Goal: Communication & Community: Answer question/provide support

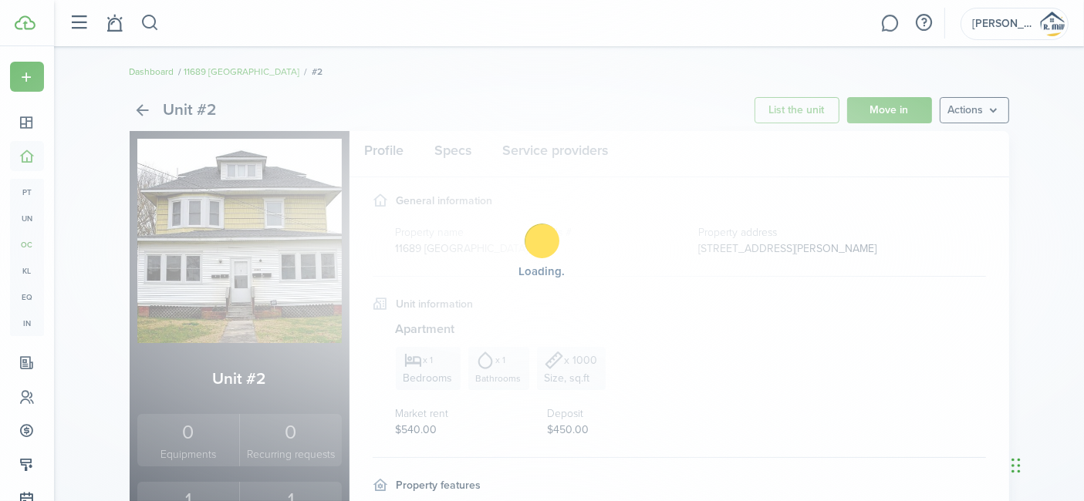
scroll to position [34, 0]
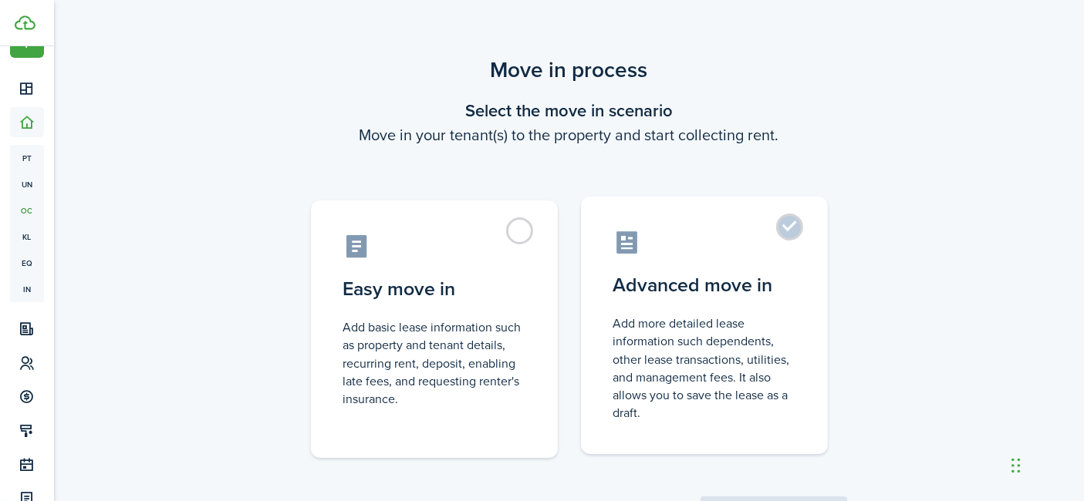
click at [783, 274] on control-radio-card-title "Advanced move in" at bounding box center [704, 285] width 182 height 28
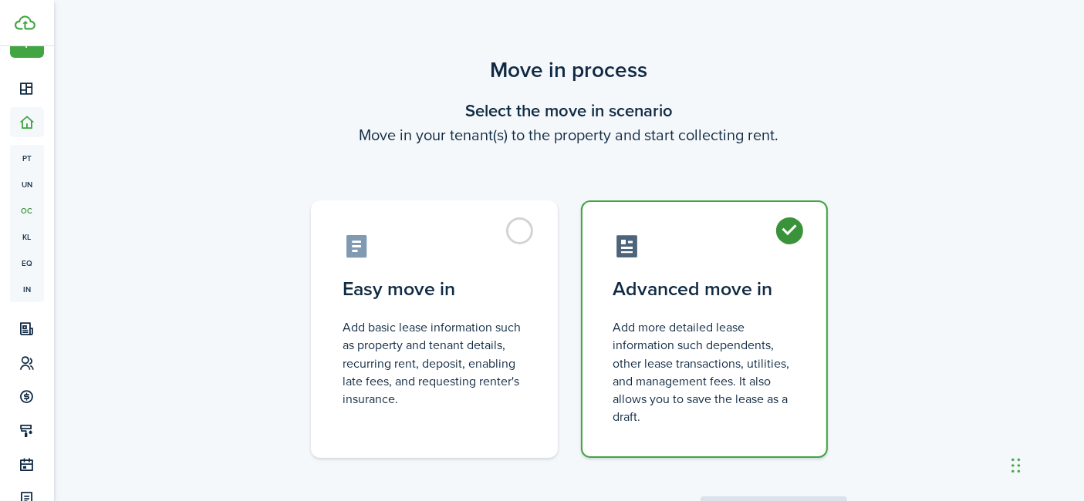
radio input "true"
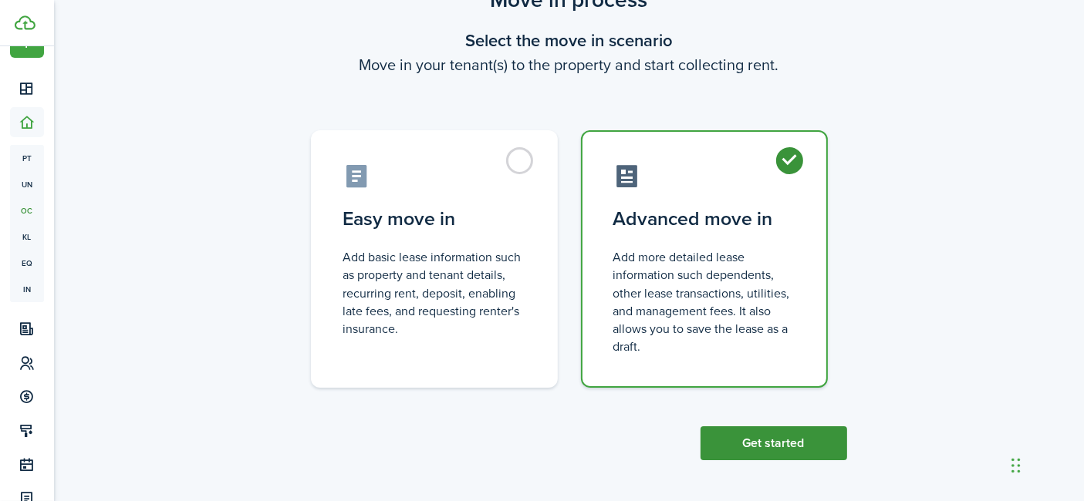
click at [760, 427] on button "Get started" at bounding box center [773, 443] width 147 height 34
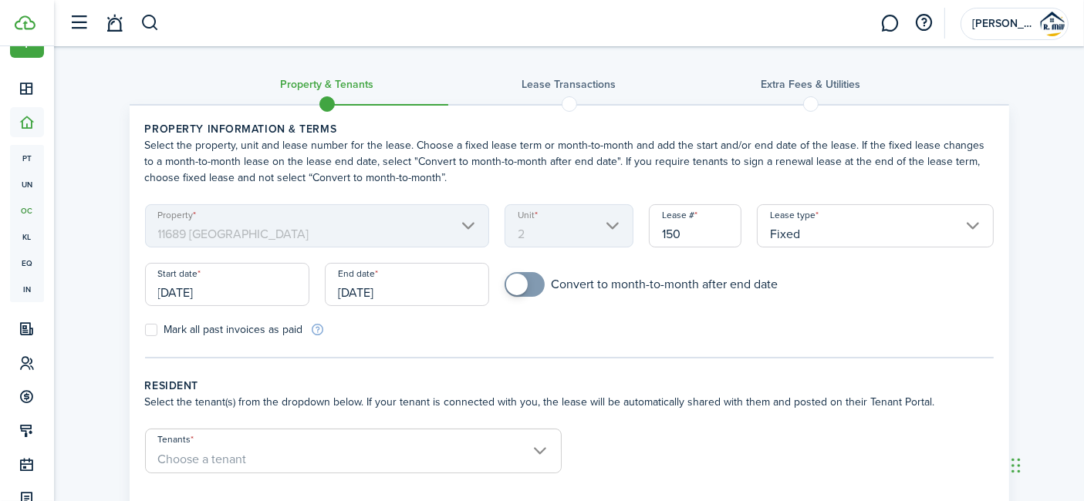
click at [228, 294] on input "[DATE]" at bounding box center [227, 284] width 164 height 43
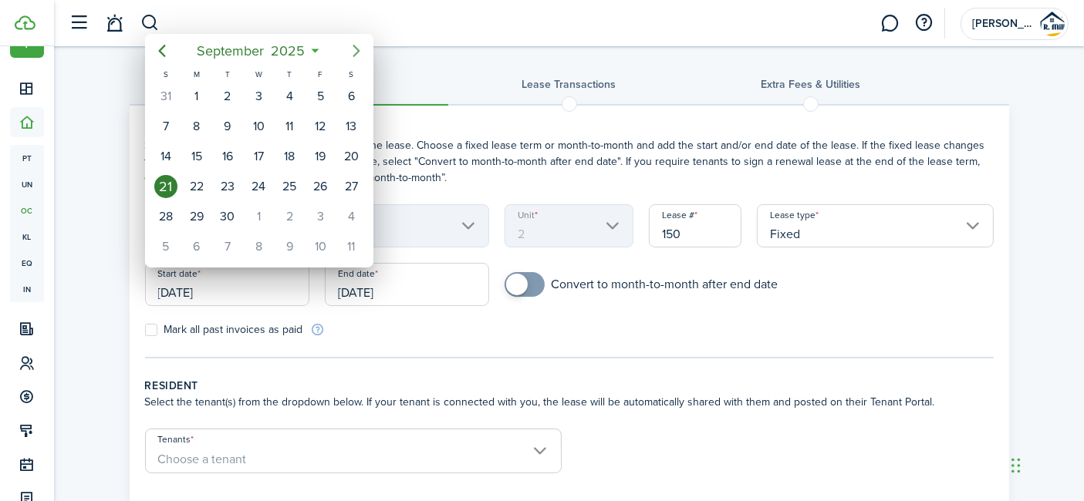
click at [361, 51] on icon "Next page" at bounding box center [356, 51] width 19 height 19
click at [348, 214] on div "1" at bounding box center [350, 216] width 23 height 23
type input "[DATE]"
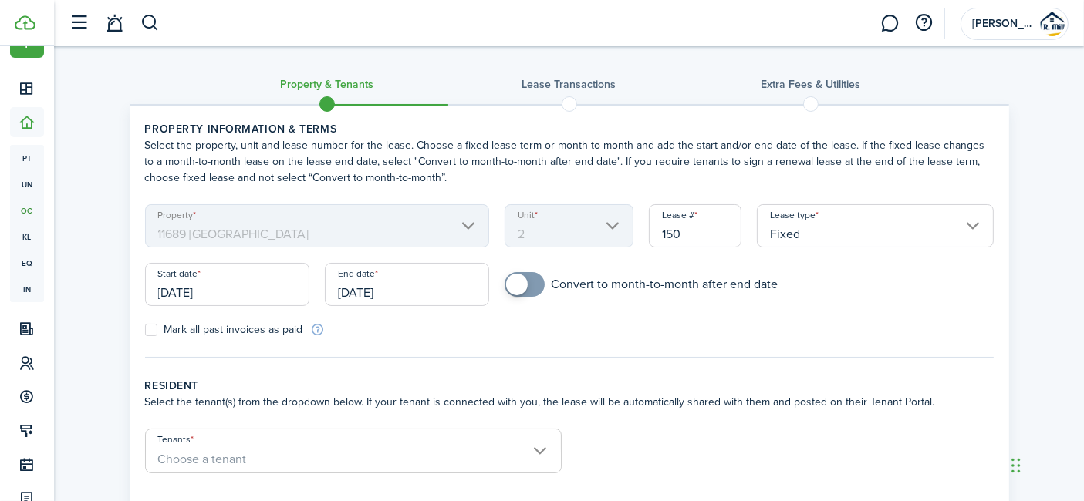
click at [418, 292] on input "[DATE]" at bounding box center [407, 284] width 164 height 43
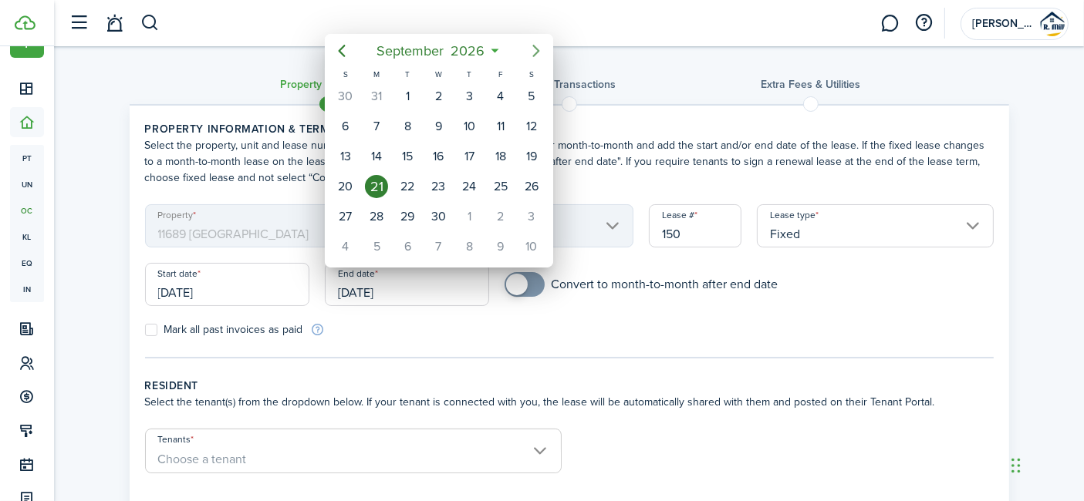
click at [531, 49] on icon "Next page" at bounding box center [536, 51] width 19 height 19
click at [522, 180] on div "24" at bounding box center [531, 186] width 23 height 23
type input "[DATE]"
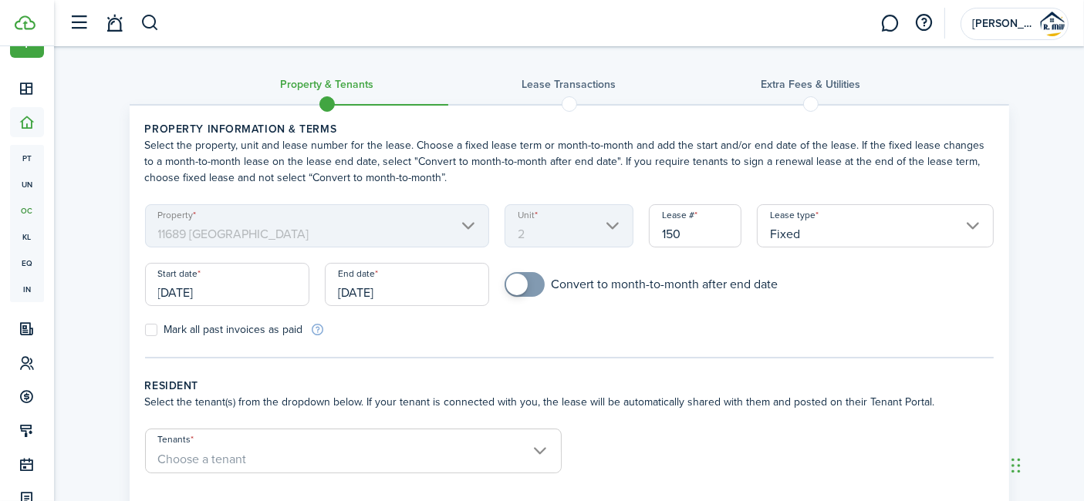
click at [687, 314] on form "Property [GEOGRAPHIC_DATA] 2 Lease # 150 Lease type Fixed Start date [DATE] End…" at bounding box center [569, 270] width 864 height 133
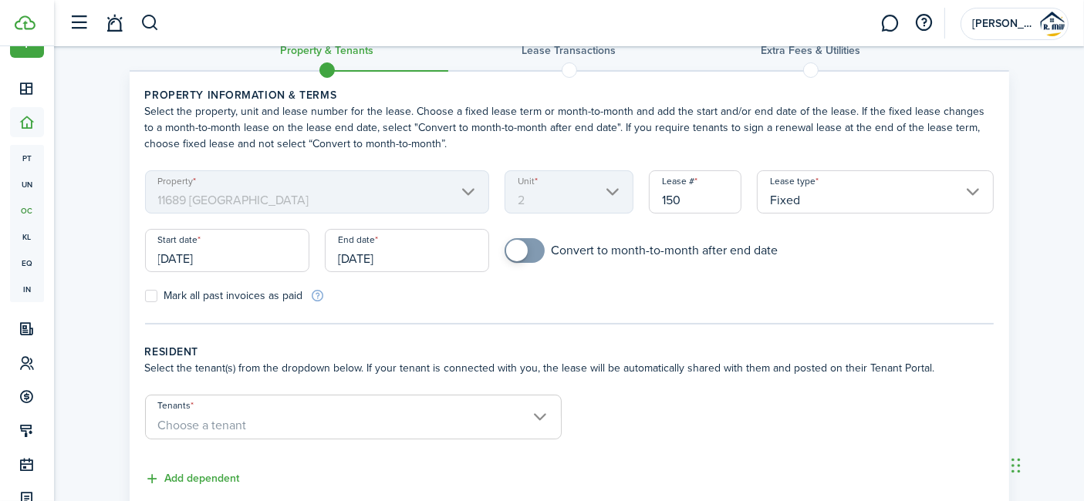
scroll to position [68, 0]
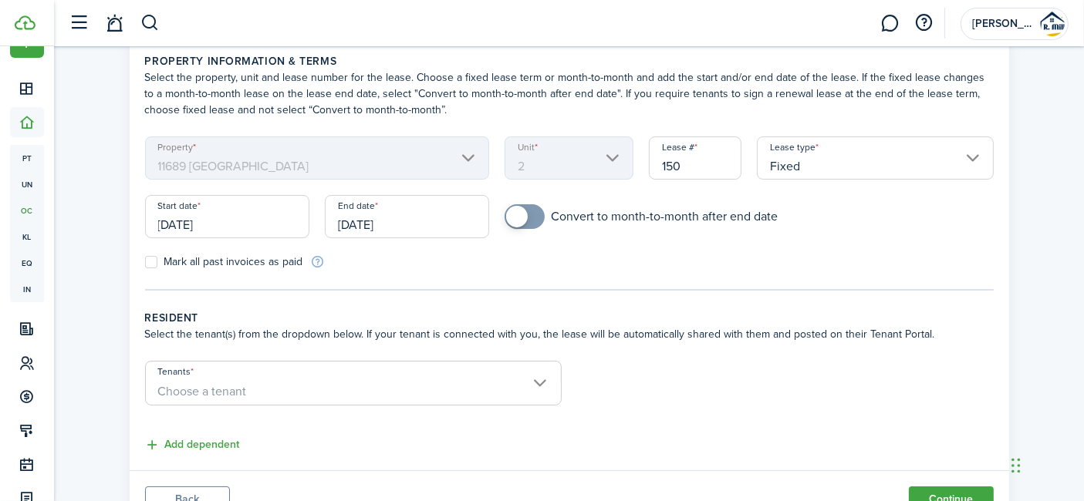
click at [479, 373] on input "Tenants" at bounding box center [353, 371] width 415 height 19
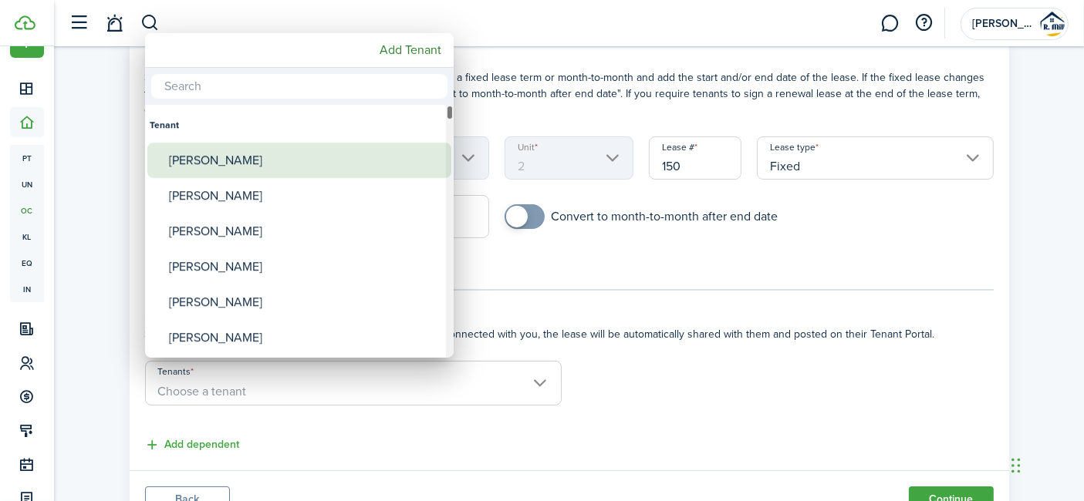
click at [204, 154] on div "[PERSON_NAME]" at bounding box center [305, 160] width 273 height 35
type input "[PERSON_NAME]"
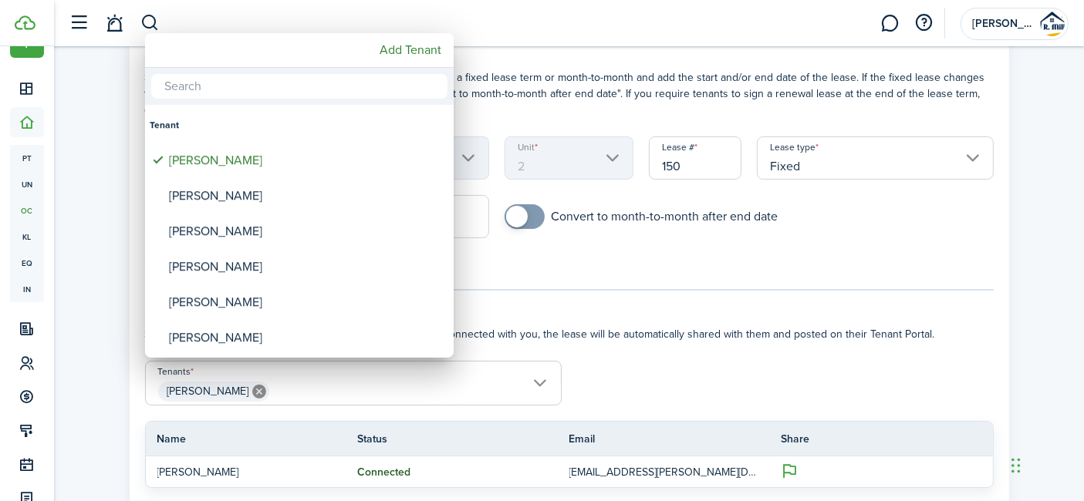
click at [520, 265] on div at bounding box center [542, 251] width 1330 height 748
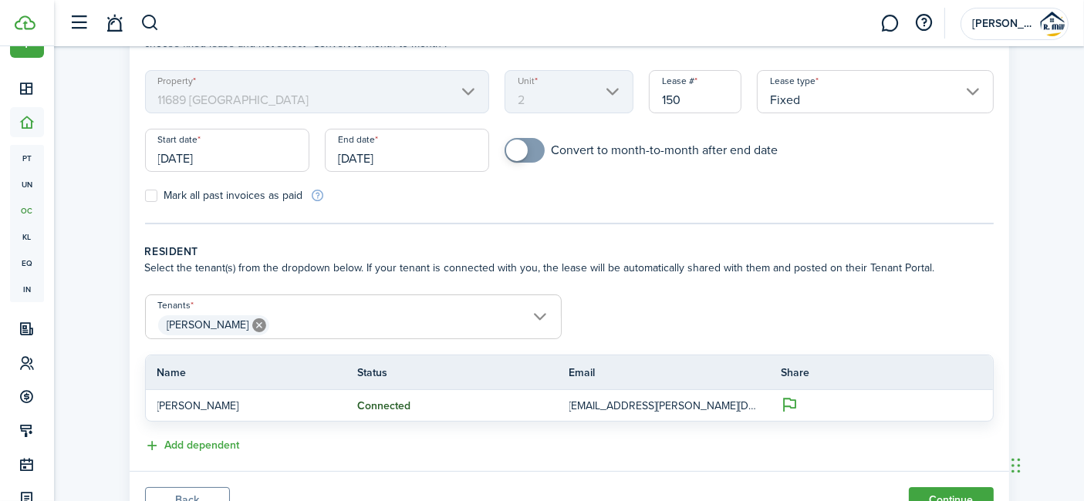
scroll to position [202, 0]
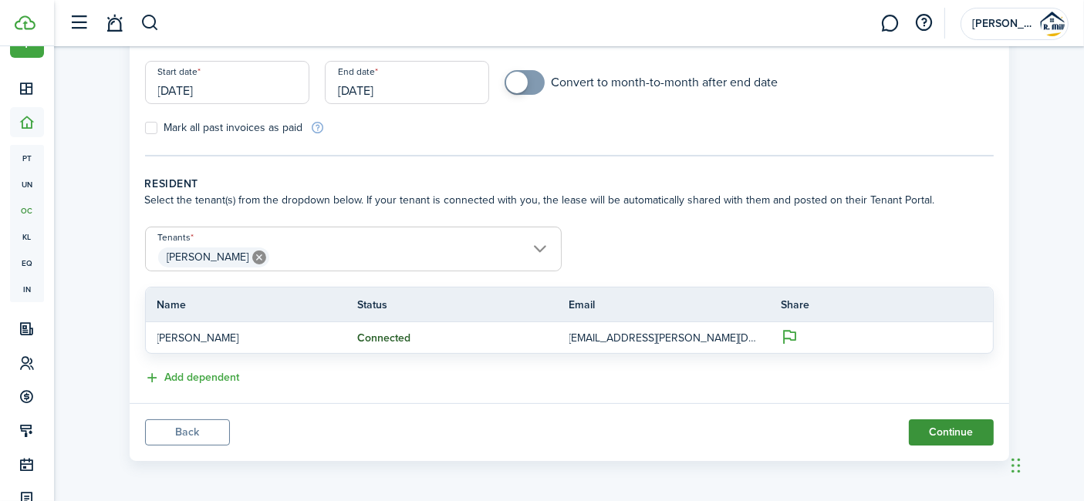
click at [958, 432] on button "Continue" at bounding box center [951, 433] width 85 height 26
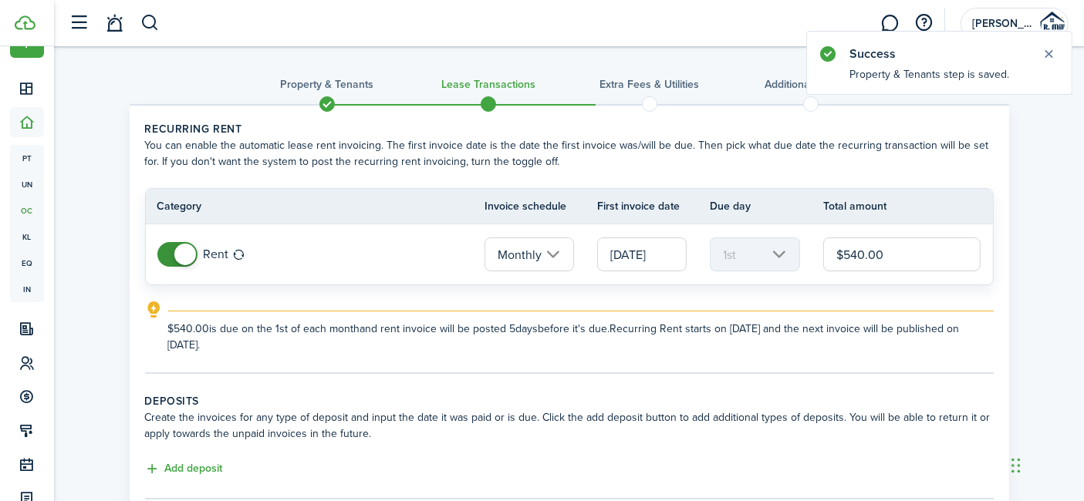
click at [906, 251] on input "$540.00" at bounding box center [902, 255] width 158 height 34
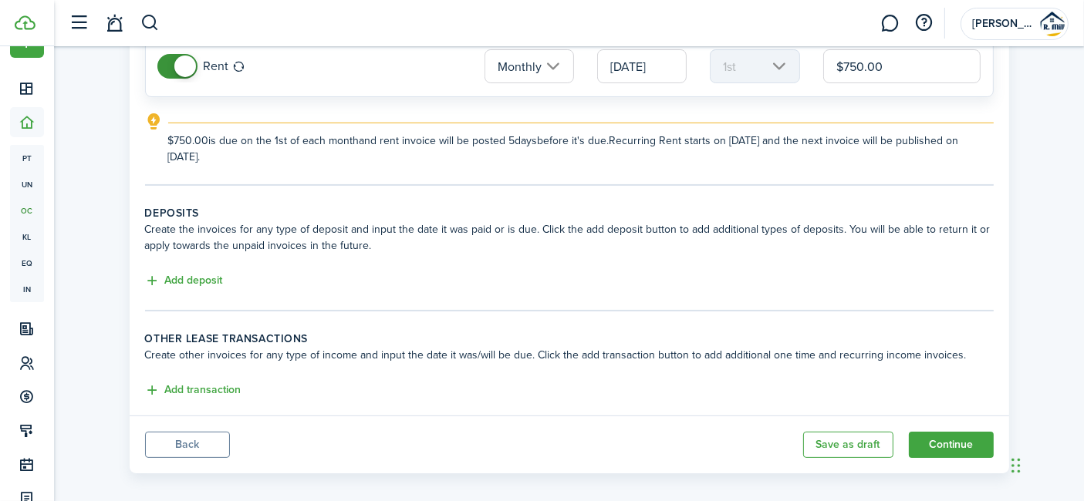
scroll to position [200, 0]
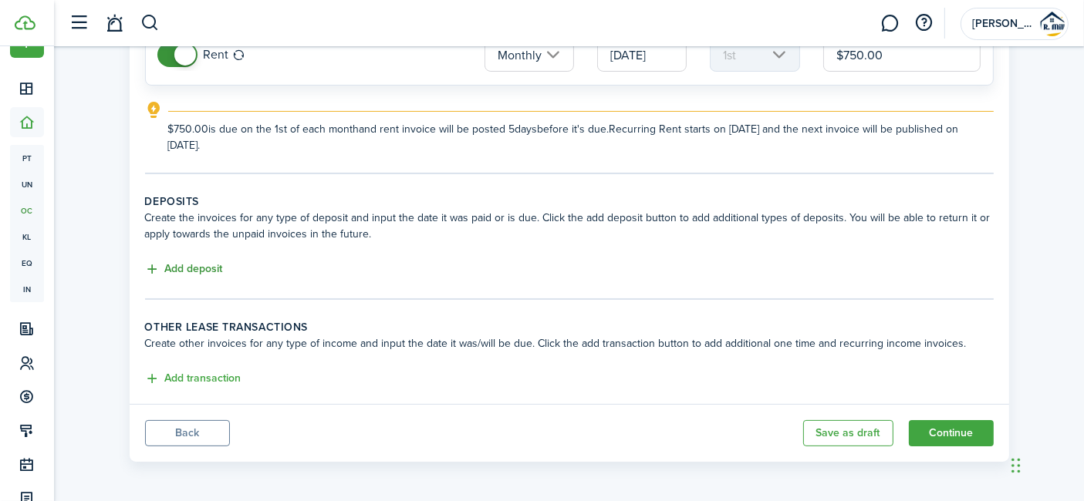
type input "$750.00"
click at [192, 271] on button "Add deposit" at bounding box center [184, 270] width 78 height 18
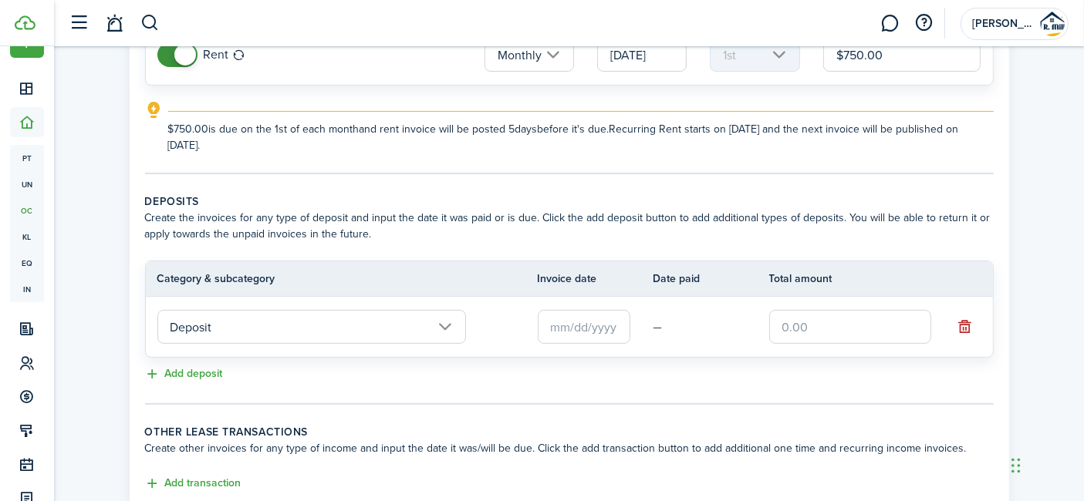
click at [572, 326] on input "text" at bounding box center [584, 327] width 93 height 34
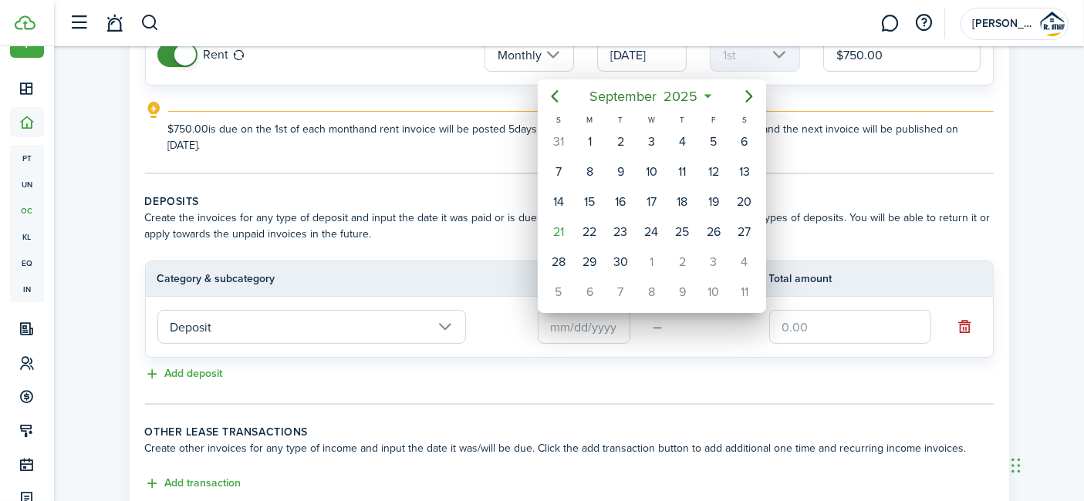
click at [621, 261] on div "30" at bounding box center [620, 262] width 23 height 23
type input "[DATE]"
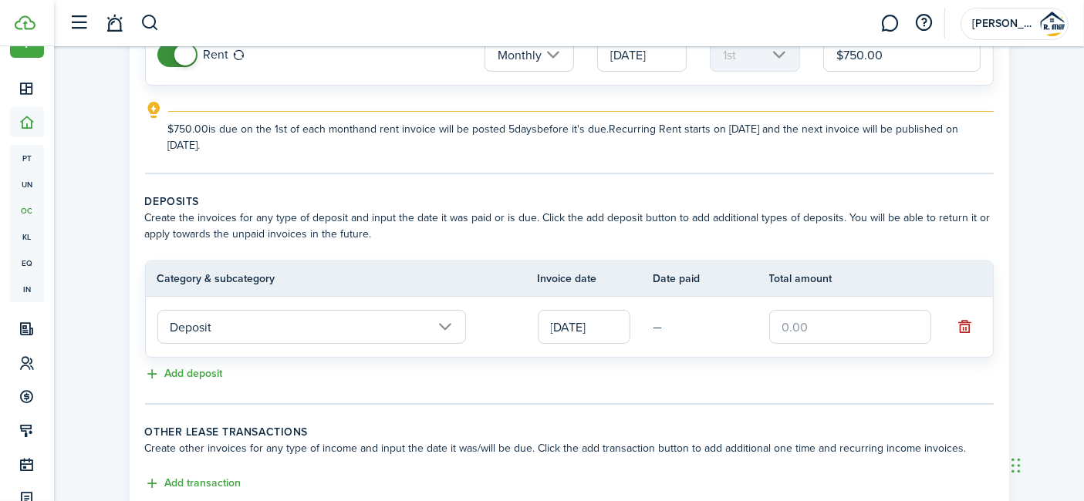
click at [800, 330] on input "text" at bounding box center [850, 327] width 162 height 34
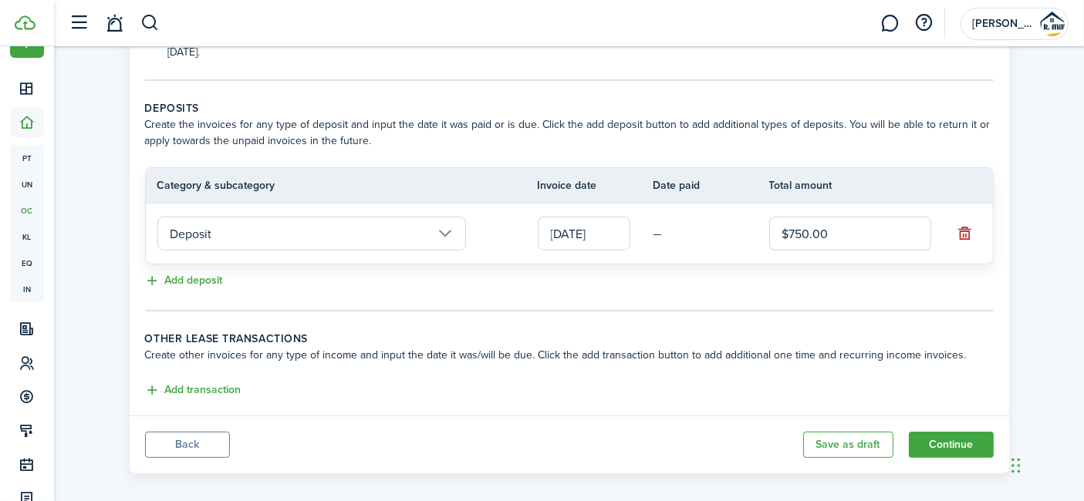
scroll to position [302, 0]
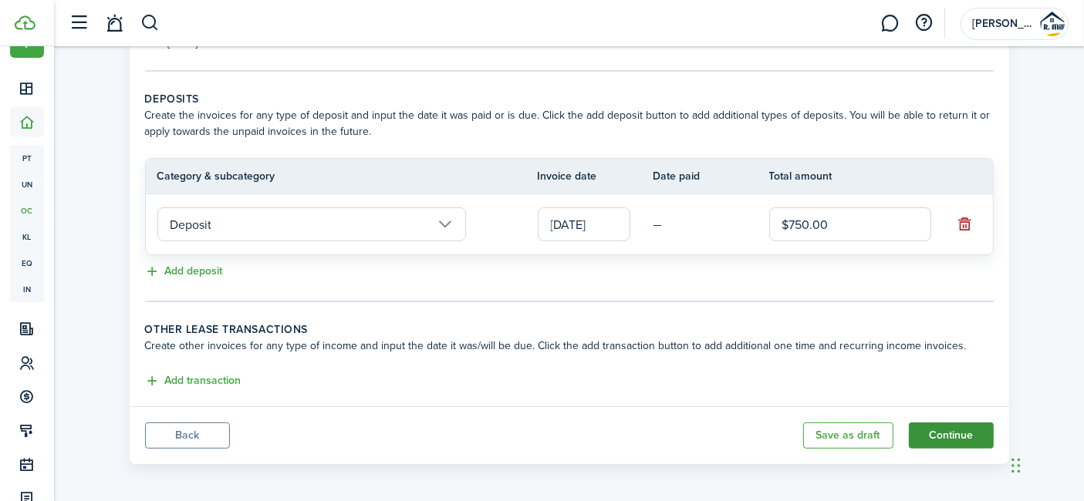
type input "$750.00"
click at [949, 432] on button "Continue" at bounding box center [951, 436] width 85 height 26
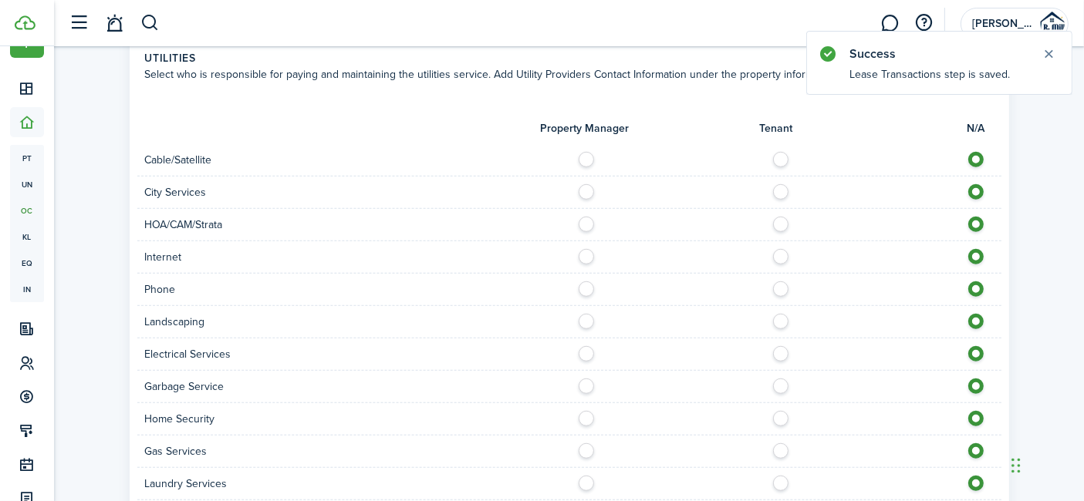
scroll to position [1089, 0]
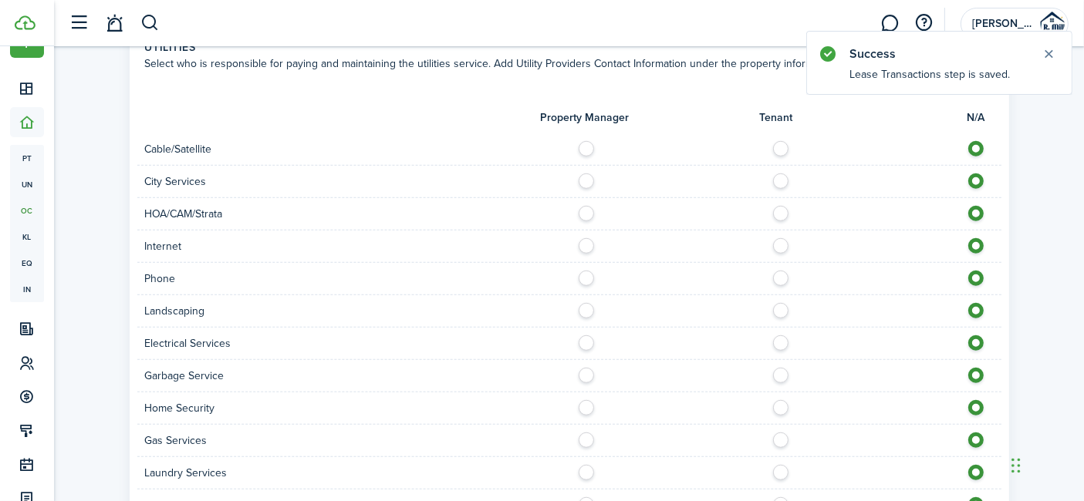
click at [780, 155] on div "Cable/Satellite" at bounding box center [569, 149] width 864 height 32
click at [778, 181] on label at bounding box center [784, 178] width 27 height 8
radio input "true"
click at [782, 238] on label at bounding box center [784, 242] width 27 height 8
radio input "true"
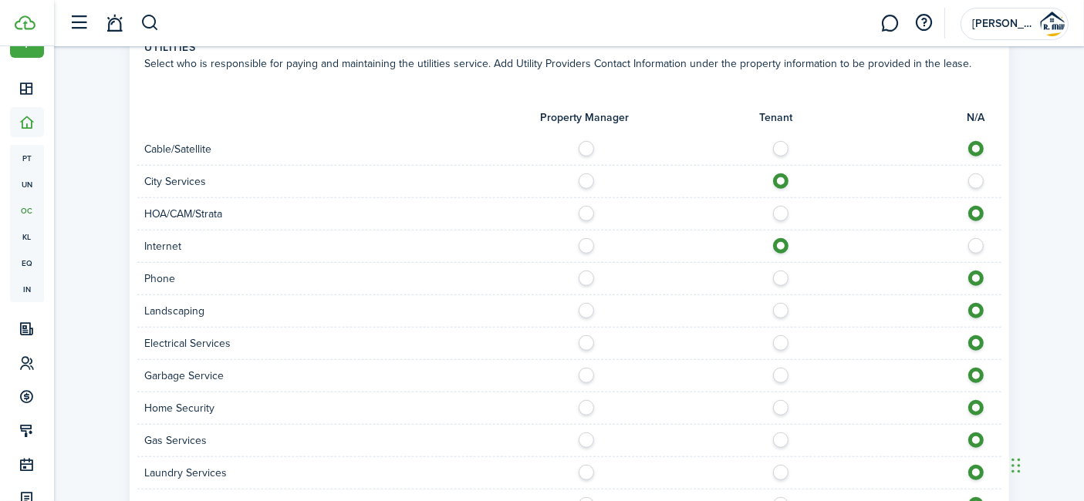
click at [777, 271] on label at bounding box center [784, 275] width 27 height 8
radio input "true"
click at [774, 206] on label at bounding box center [784, 210] width 27 height 8
radio input "true"
click at [777, 141] on label at bounding box center [784, 145] width 27 height 8
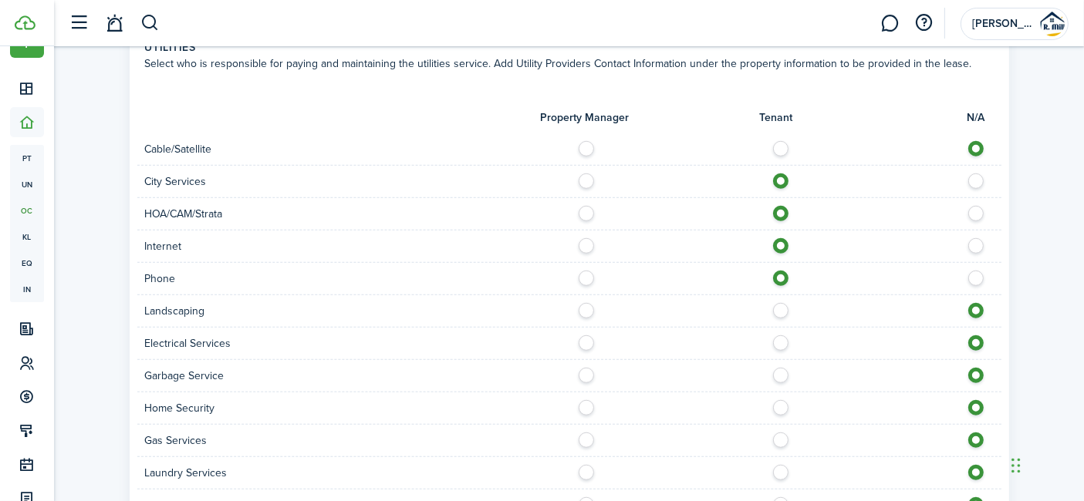
radio input "true"
click at [773, 304] on label at bounding box center [784, 307] width 27 height 8
radio input "true"
click at [780, 368] on label at bounding box center [784, 372] width 27 height 8
radio input "true"
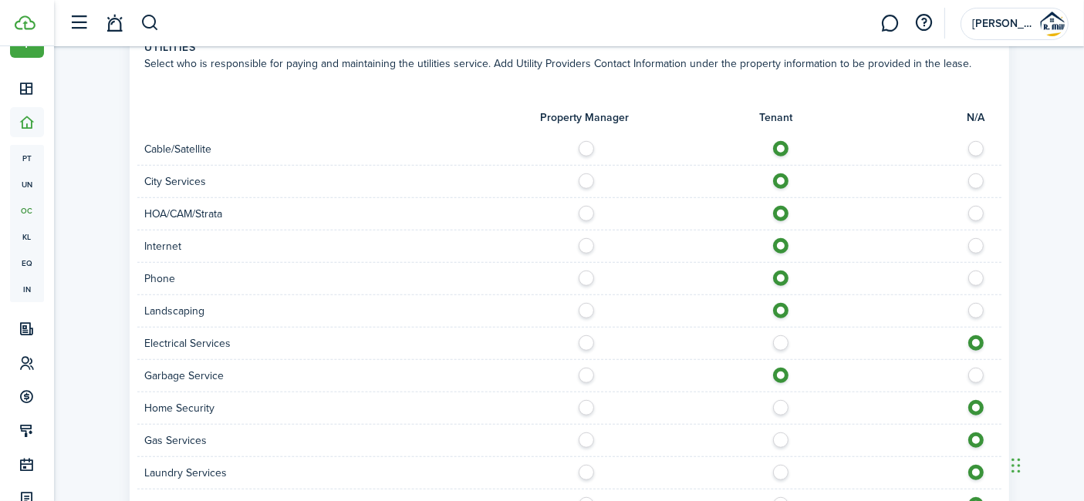
click at [780, 400] on label at bounding box center [784, 404] width 27 height 8
radio input "true"
click at [781, 342] on label at bounding box center [784, 339] width 27 height 8
radio input "true"
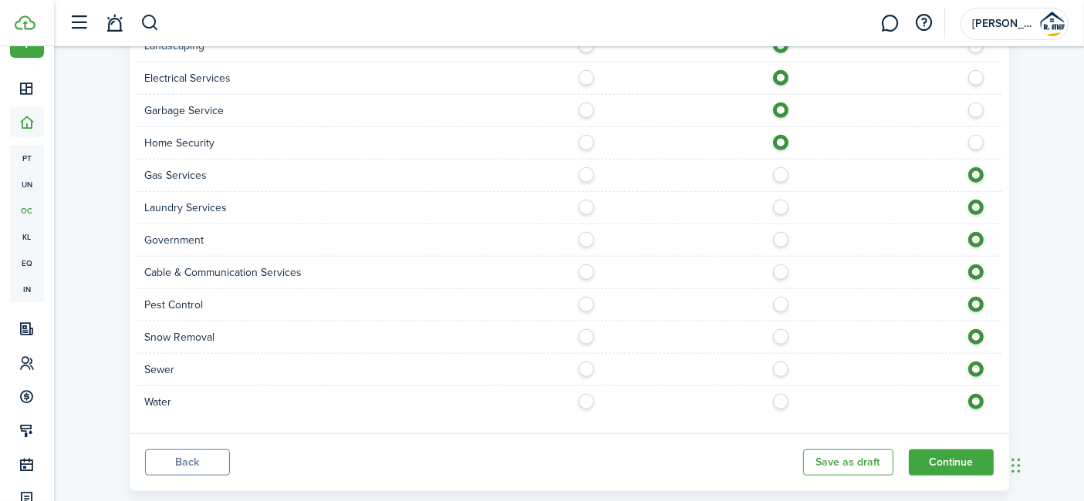
scroll to position [1360, 0]
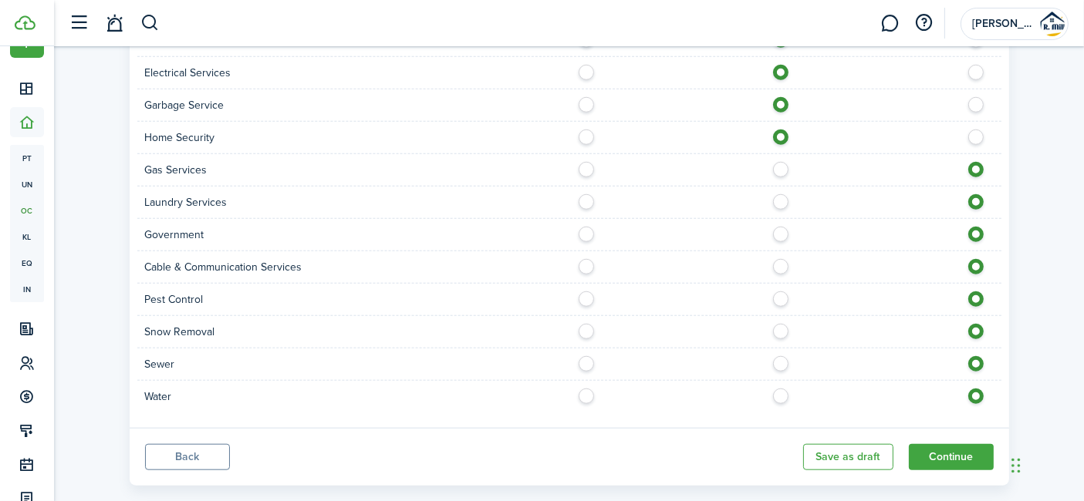
click at [781, 169] on label at bounding box center [784, 166] width 27 height 8
radio input "true"
click at [782, 204] on div at bounding box center [785, 202] width 432 height 16
click at [780, 259] on label at bounding box center [784, 263] width 27 height 8
radio input "true"
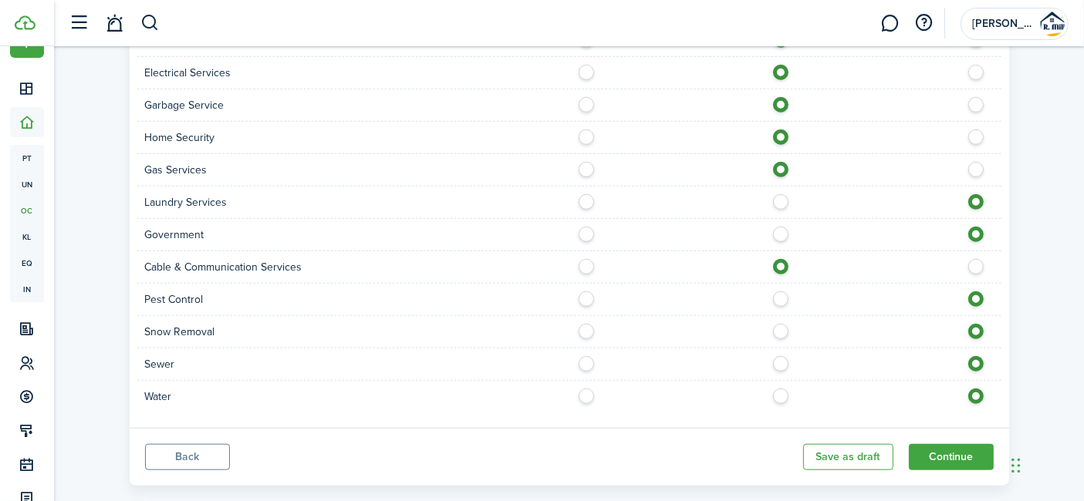
click at [780, 292] on label at bounding box center [784, 296] width 27 height 8
radio input "true"
click at [773, 326] on label at bounding box center [784, 328] width 27 height 8
radio input "true"
click at [772, 236] on div at bounding box center [785, 235] width 432 height 16
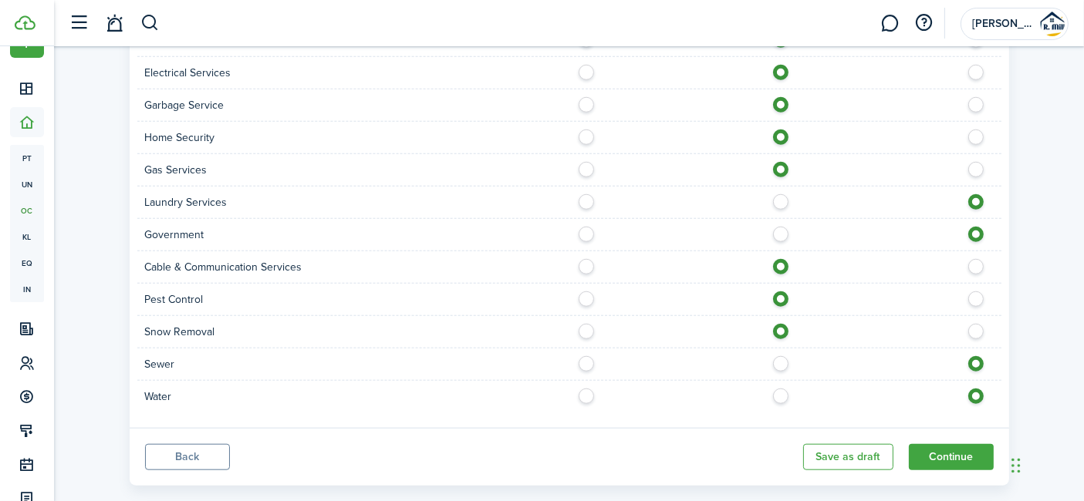
click at [774, 194] on label at bounding box center [784, 198] width 27 height 8
radio input "true"
click at [774, 356] on label at bounding box center [784, 360] width 27 height 8
radio input "true"
click at [777, 389] on label at bounding box center [784, 393] width 27 height 8
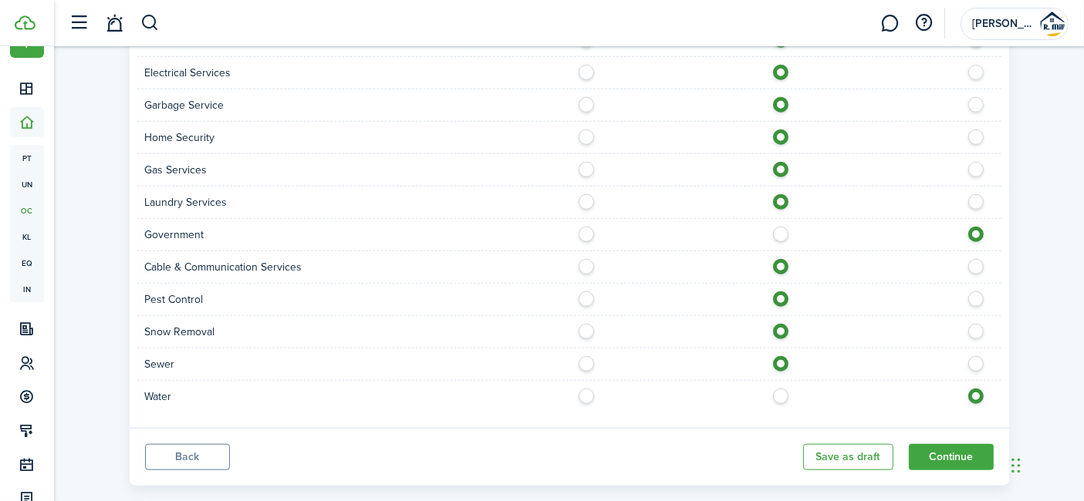
radio input "true"
click at [777, 227] on label at bounding box center [784, 231] width 27 height 8
radio input "true"
click at [599, 227] on label at bounding box center [590, 231] width 27 height 8
radio input "true"
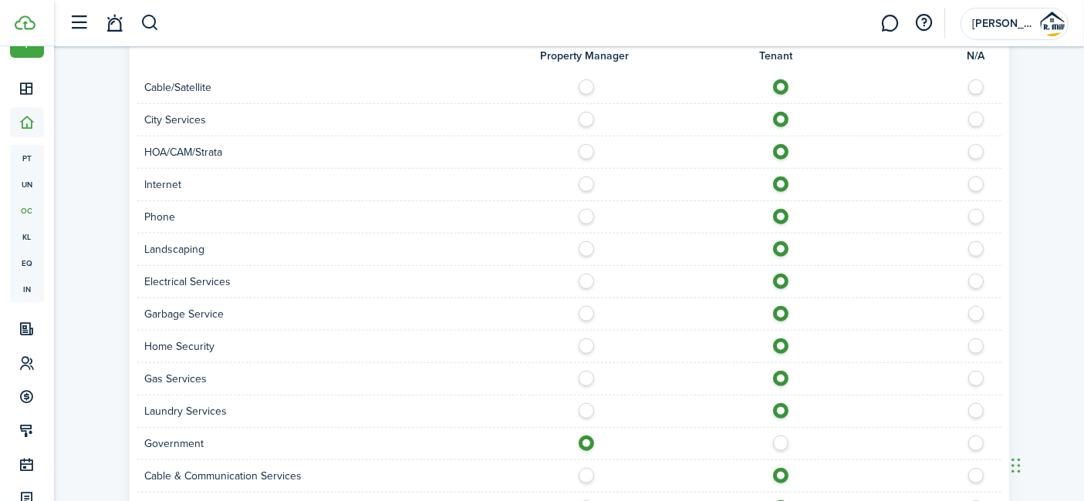
scroll to position [1073, 0]
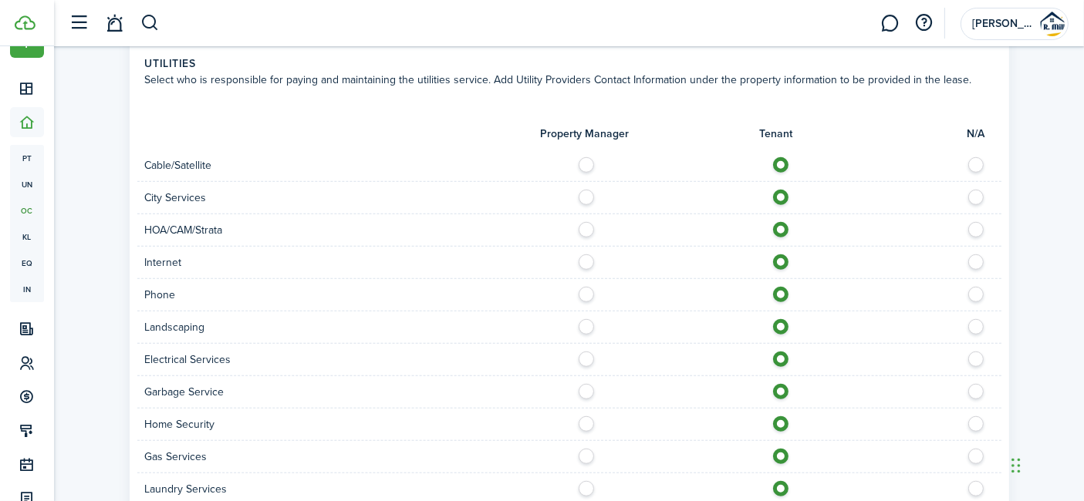
click at [978, 230] on label at bounding box center [979, 226] width 27 height 8
radio input "false"
radio input "true"
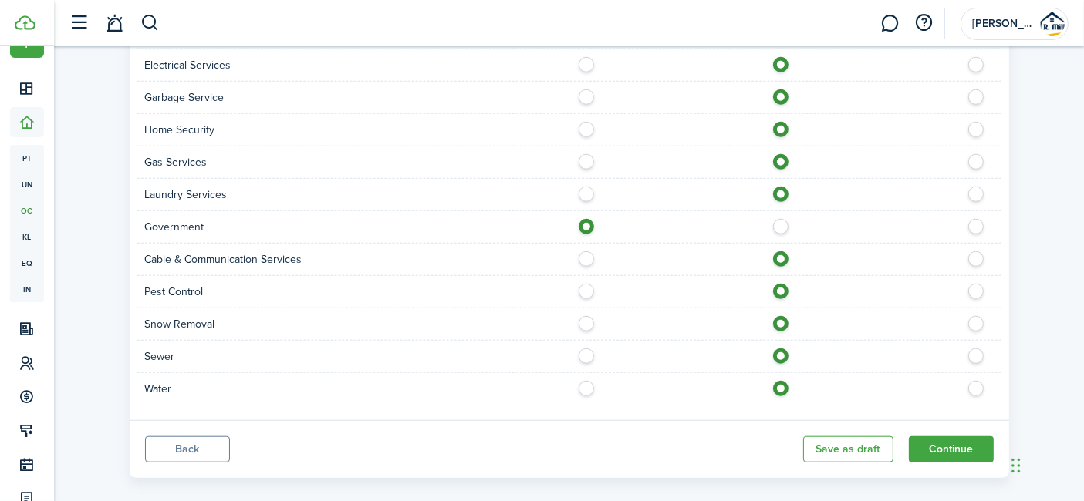
scroll to position [1380, 0]
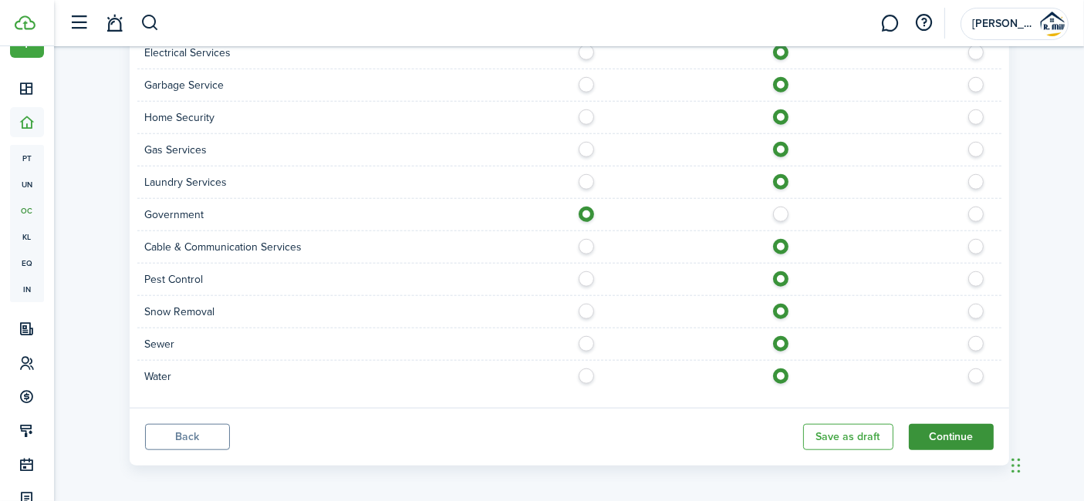
click at [969, 428] on button "Continue" at bounding box center [951, 437] width 85 height 26
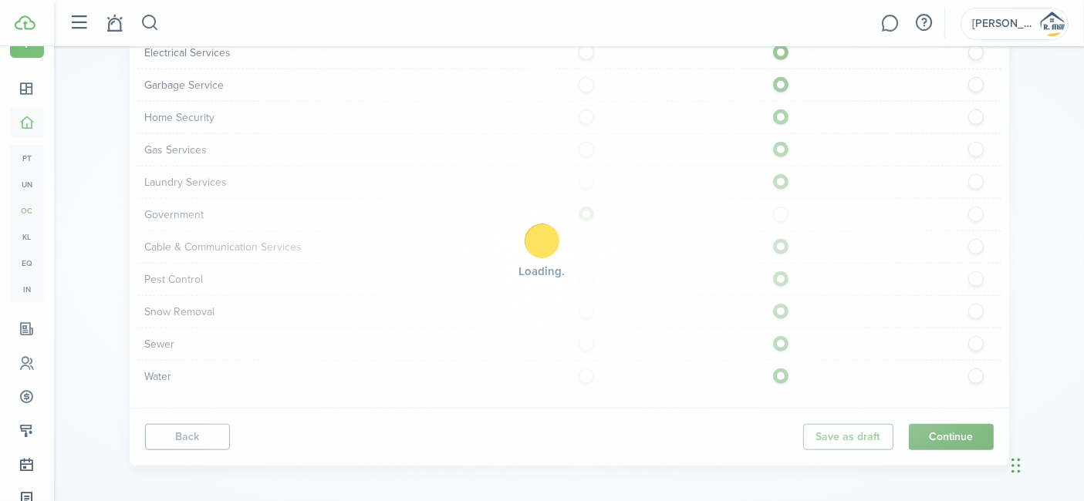
scroll to position [941, 0]
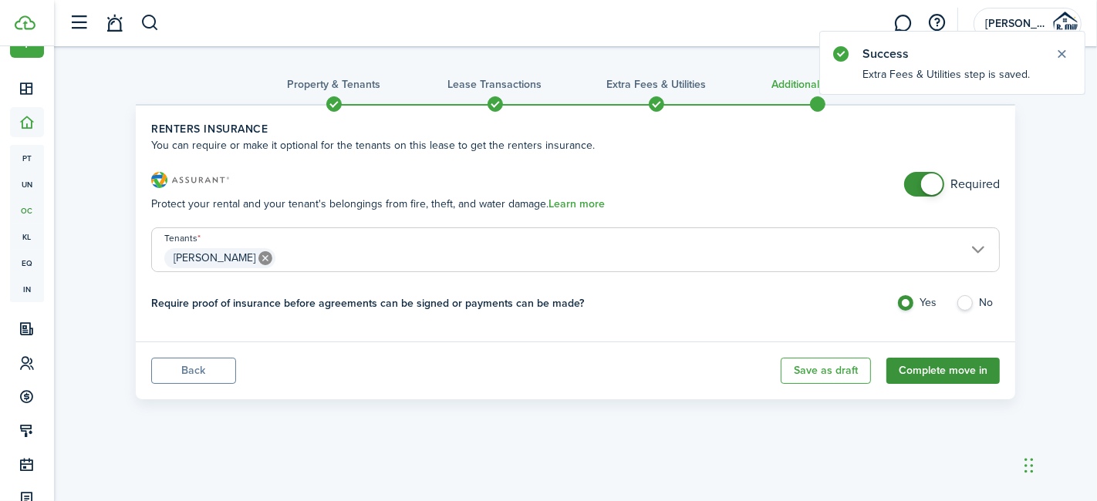
checkbox input "false"
click at [927, 191] on span at bounding box center [932, 185] width 22 height 22
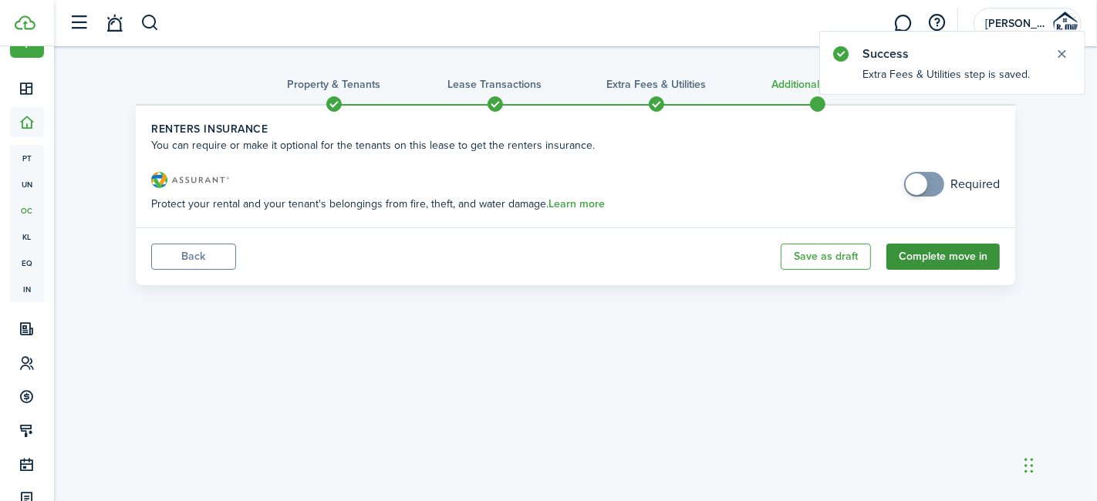
click at [978, 266] on button "Complete move in" at bounding box center [942, 257] width 113 height 26
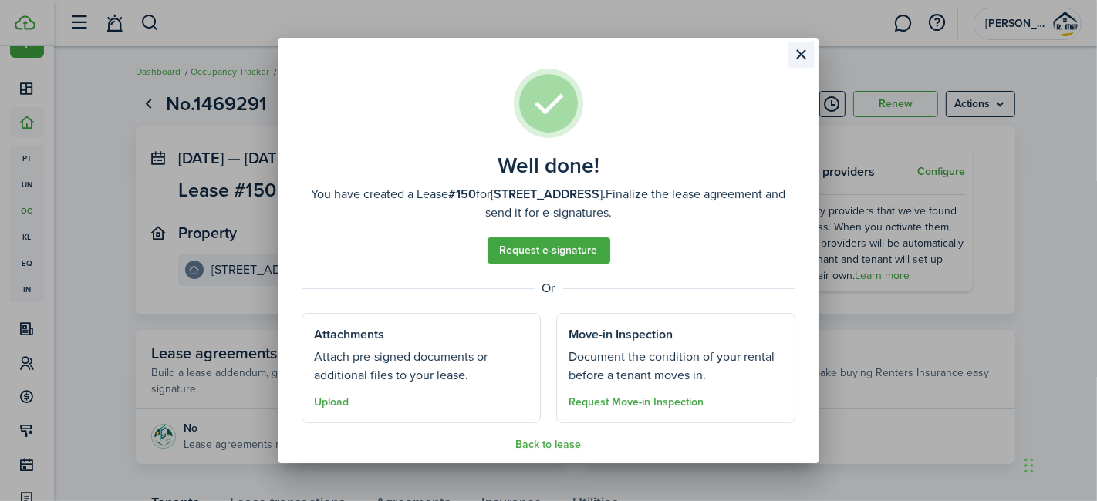
click at [791, 53] on button "Close modal" at bounding box center [801, 55] width 26 height 26
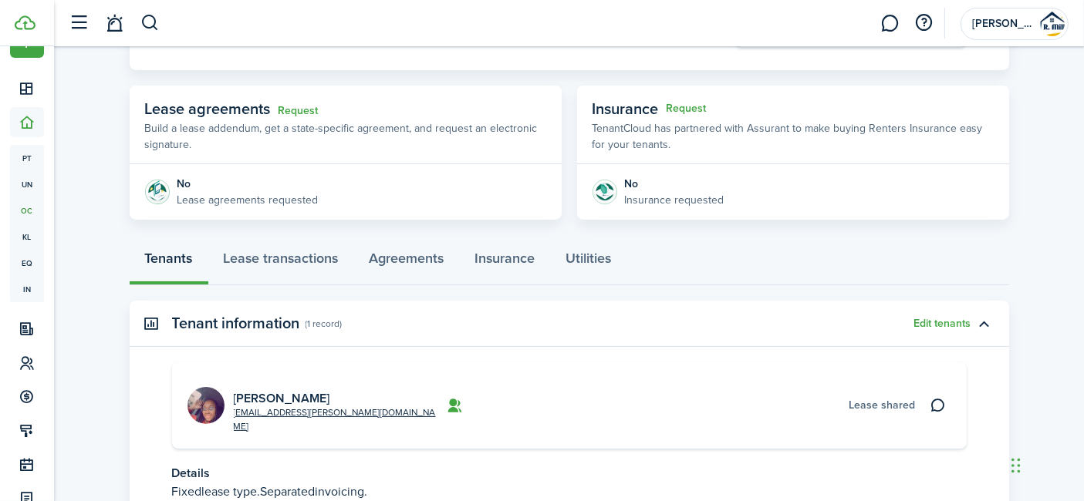
scroll to position [211, 0]
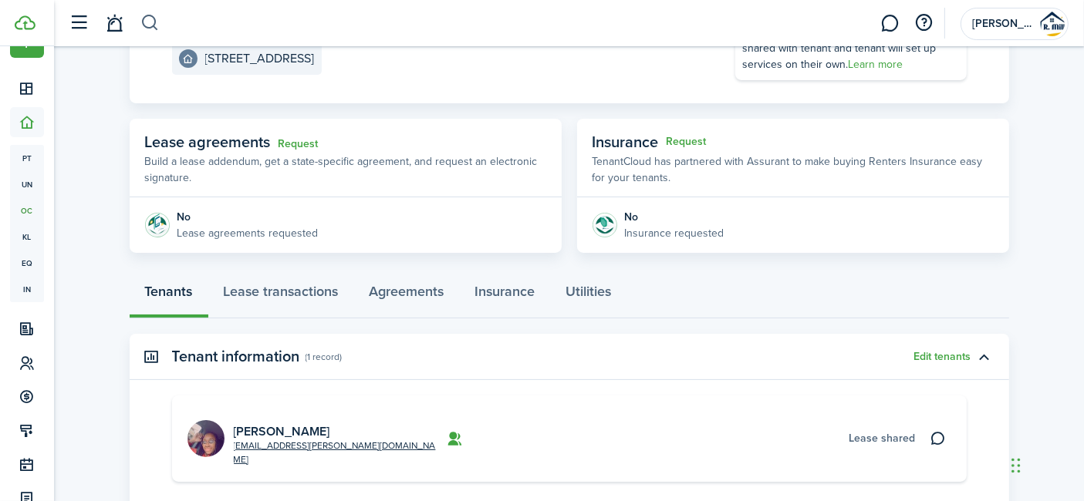
click at [143, 19] on button "button" at bounding box center [149, 23] width 19 height 26
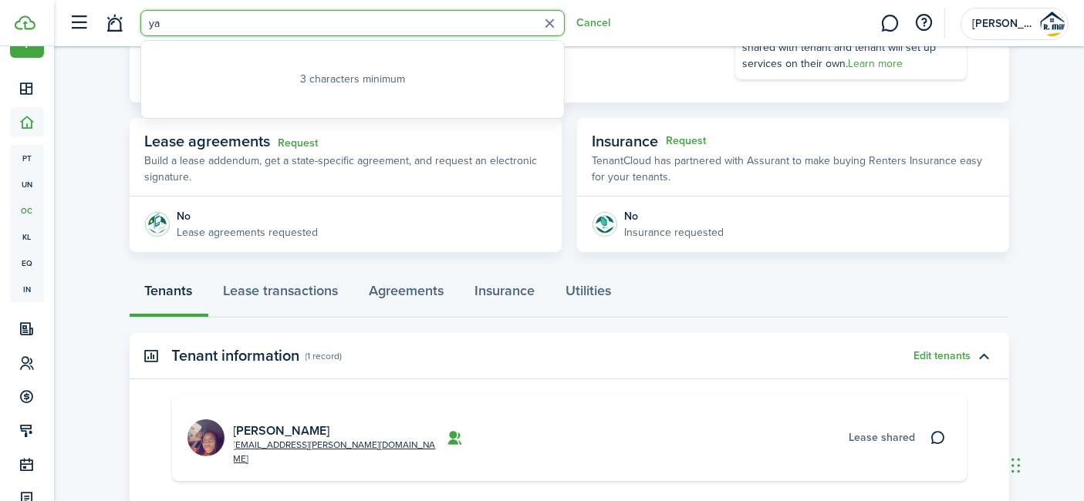
type input "yas"
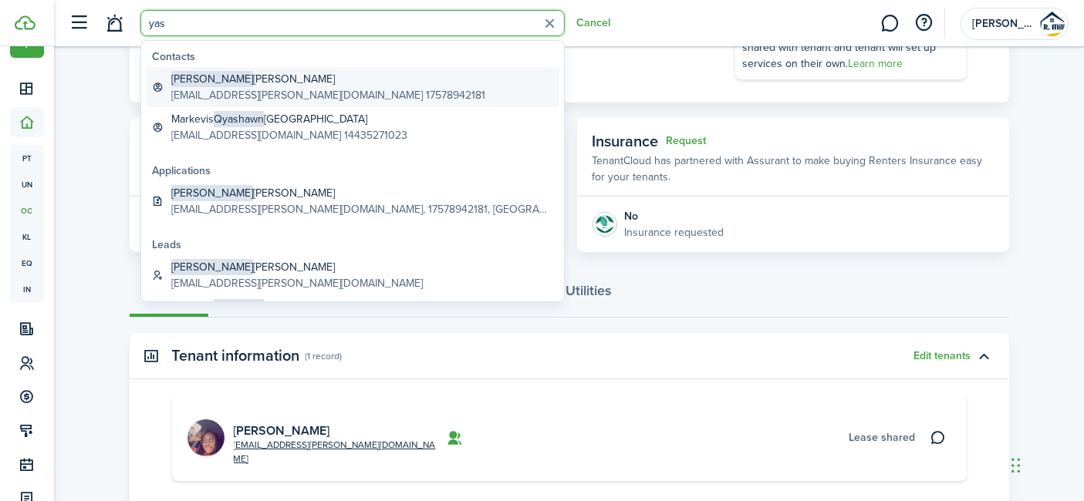
click at [201, 83] on span "[PERSON_NAME]" at bounding box center [212, 79] width 82 height 16
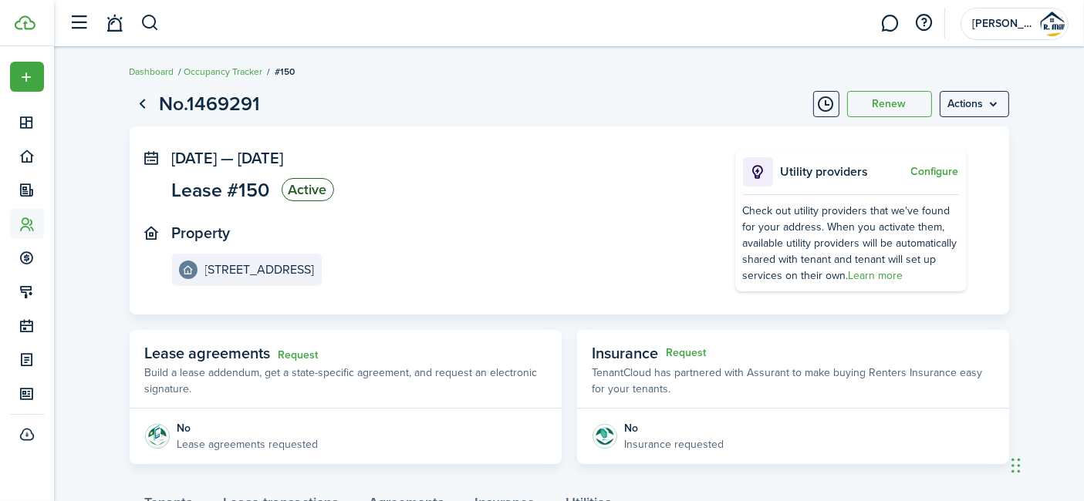
scroll to position [211, 0]
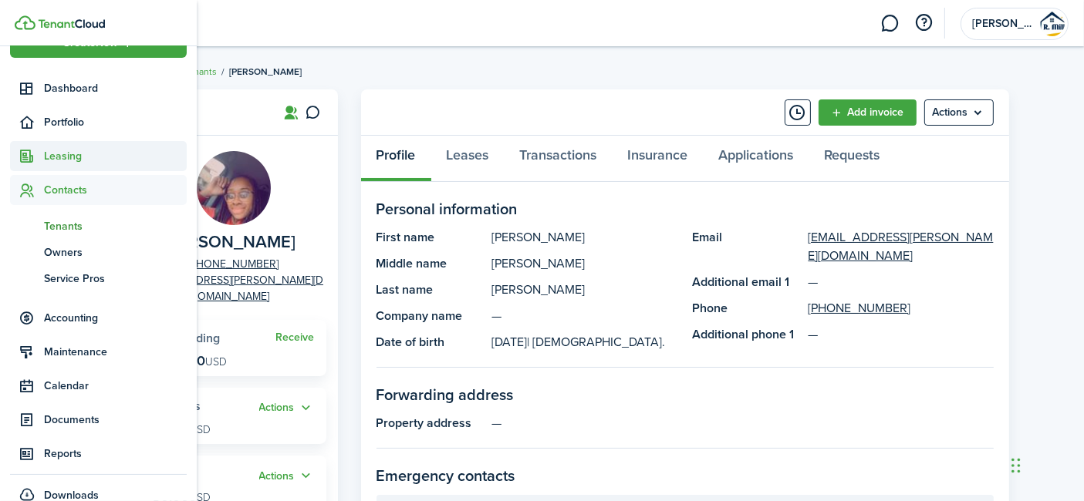
click at [50, 148] on span "Leasing" at bounding box center [115, 156] width 143 height 16
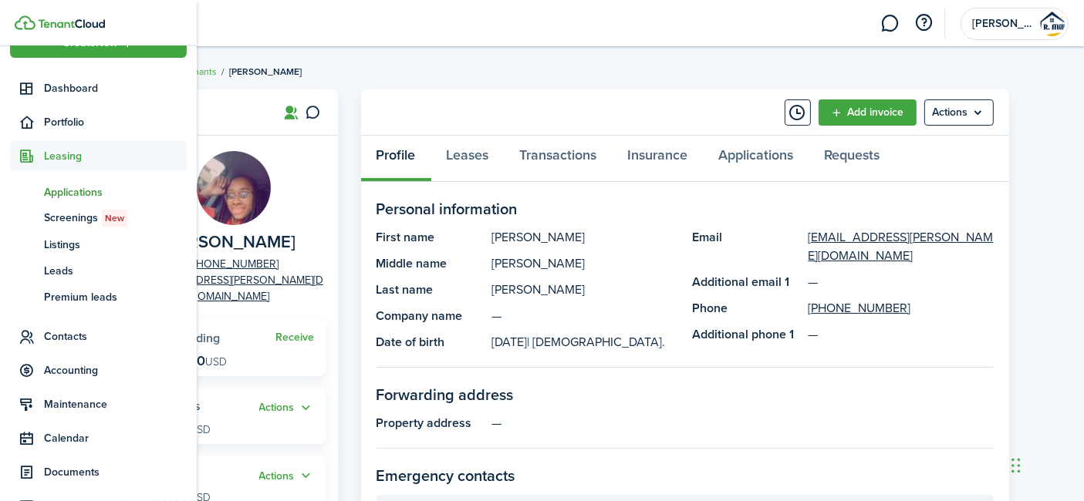
click at [84, 190] on span "Applications" at bounding box center [115, 192] width 143 height 16
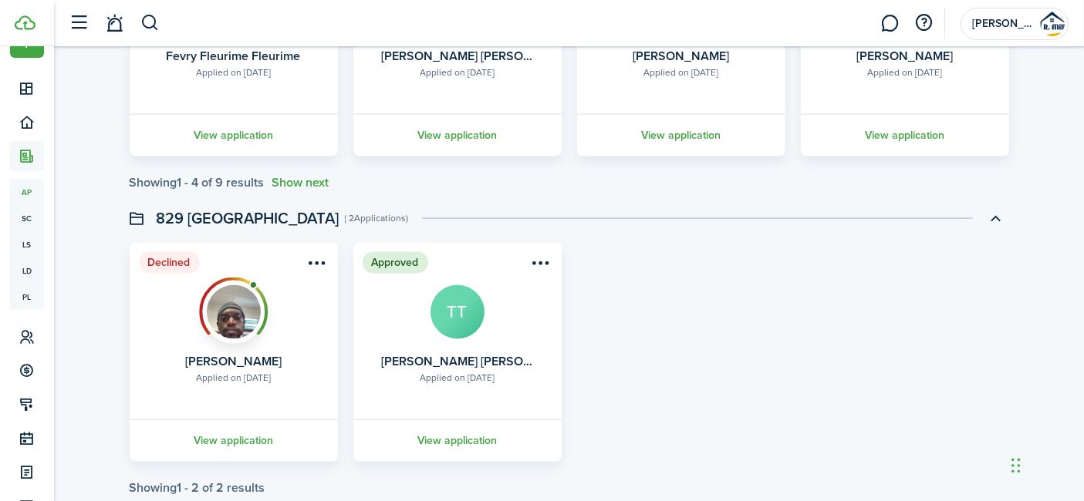
scroll to position [2405, 0]
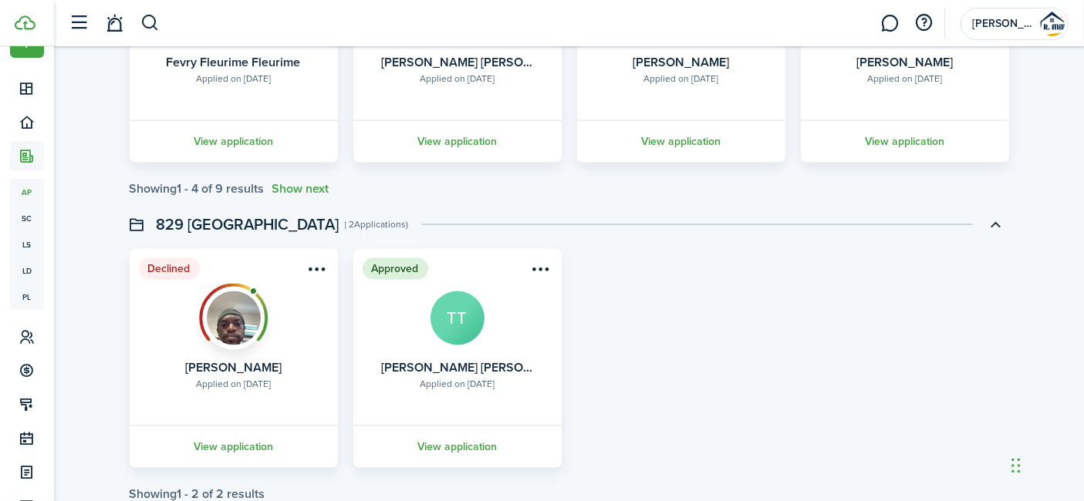
click at [990, 348] on div "Declined Applied on [DATE] Markevis Qyashawn [PERSON_NAME] View application App…" at bounding box center [569, 358] width 895 height 219
click at [224, 448] on link "View application" at bounding box center [233, 447] width 213 height 42
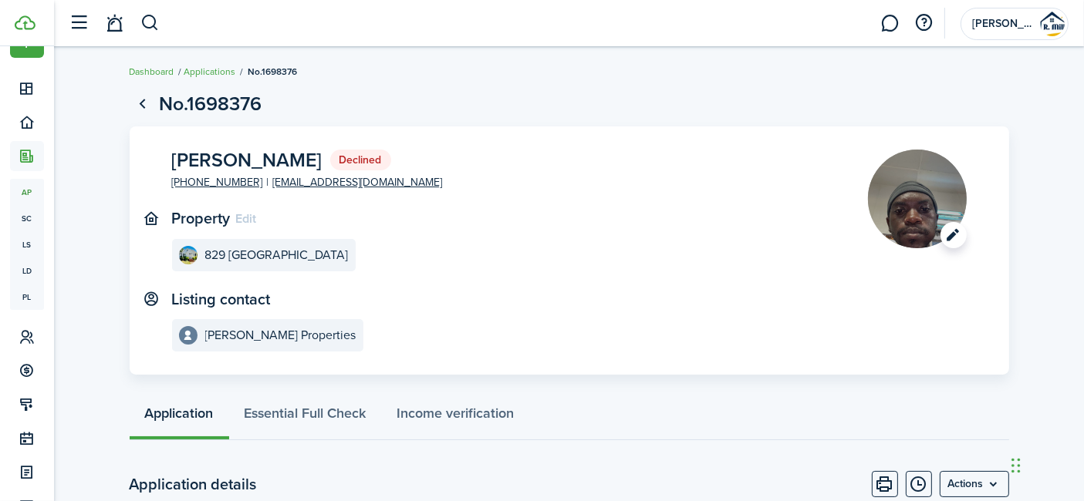
click at [927, 175] on image-lazy "Open menu" at bounding box center [917, 199] width 99 height 99
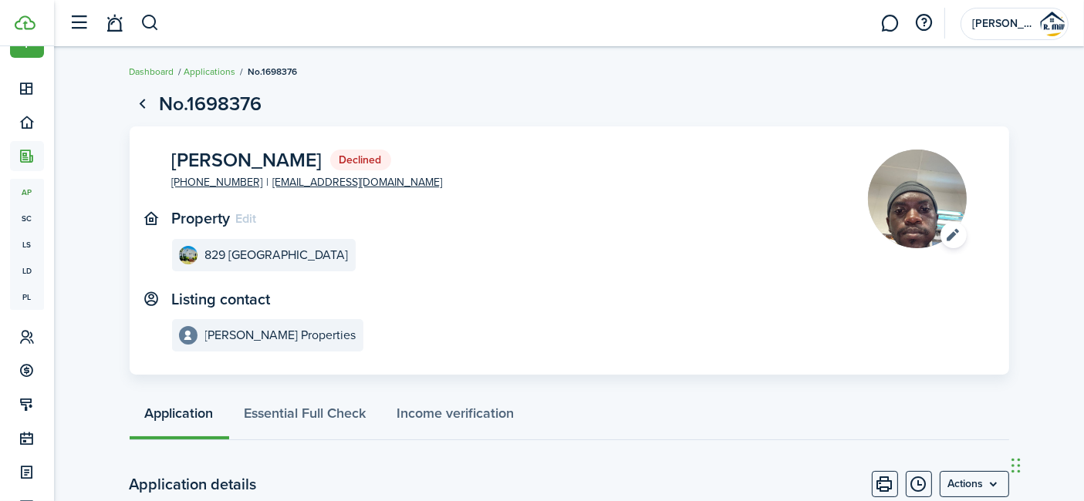
click at [582, 268] on panel-main-content "829 [GEOGRAPHIC_DATA]" at bounding box center [496, 255] width 649 height 32
click at [150, 21] on button "button" at bounding box center [149, 23] width 19 height 26
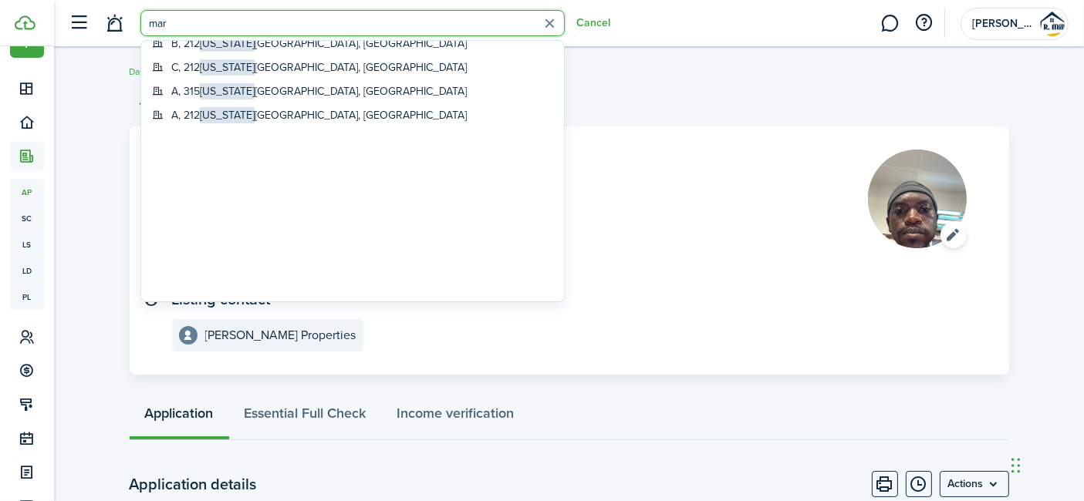
scroll to position [295, 0]
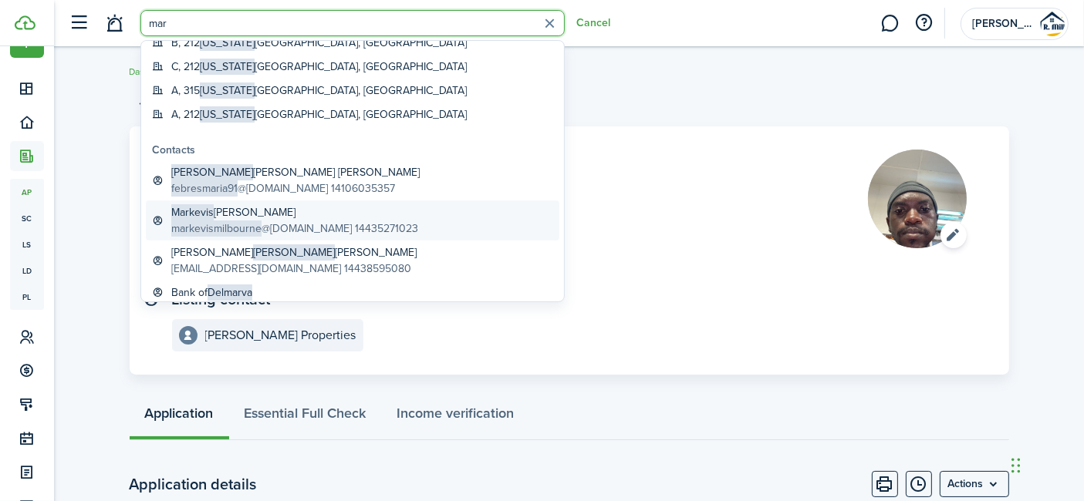
type input "mar"
click at [273, 214] on global-search-item-title "[PERSON_NAME]" at bounding box center [294, 212] width 247 height 16
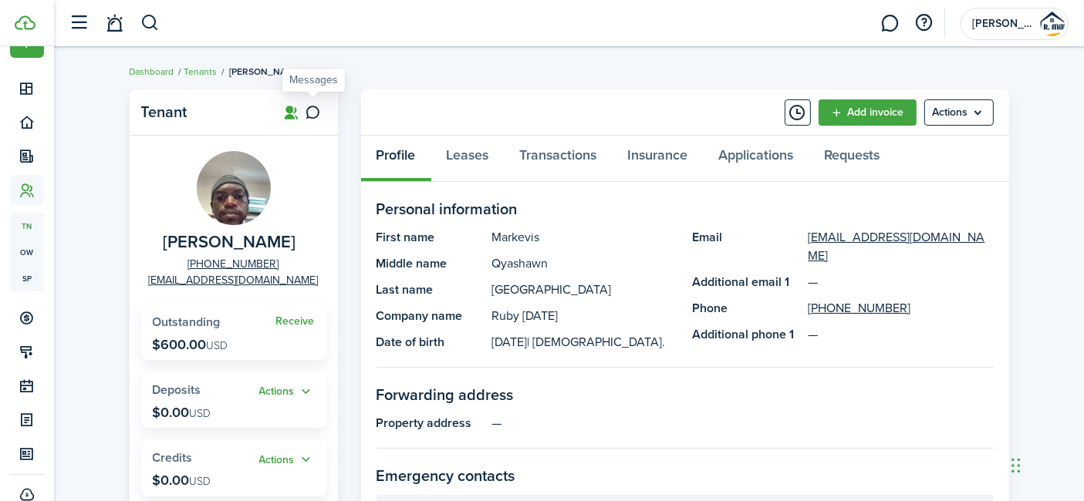
click at [310, 117] on icon at bounding box center [313, 112] width 16 height 15
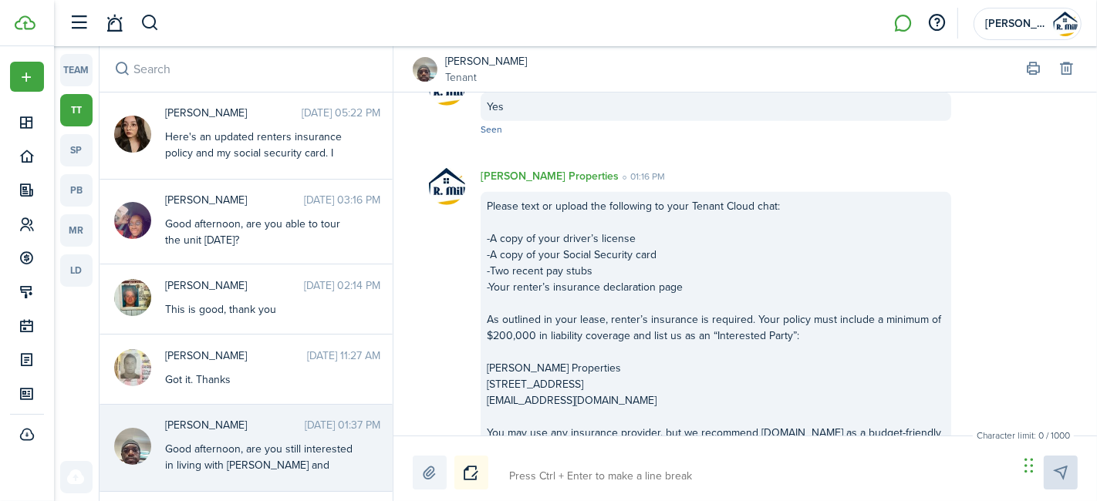
scroll to position [662, 0]
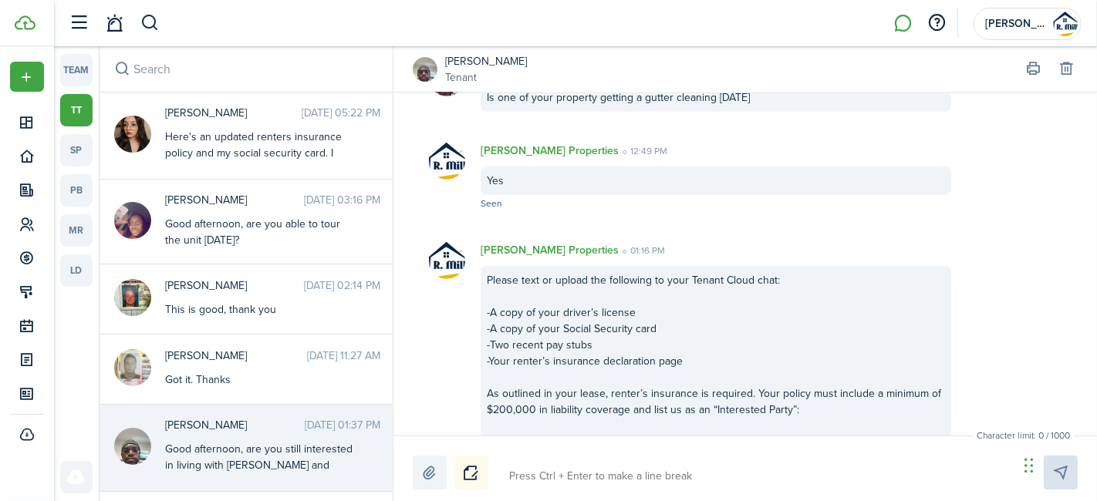
drag, startPoint x: 805, startPoint y: 359, endPoint x: 487, endPoint y: 279, distance: 328.5
click at [487, 279] on div "Please text or upload the following to your Tenant Cloud chat: -A copy of your …" at bounding box center [715, 418] width 470 height 304
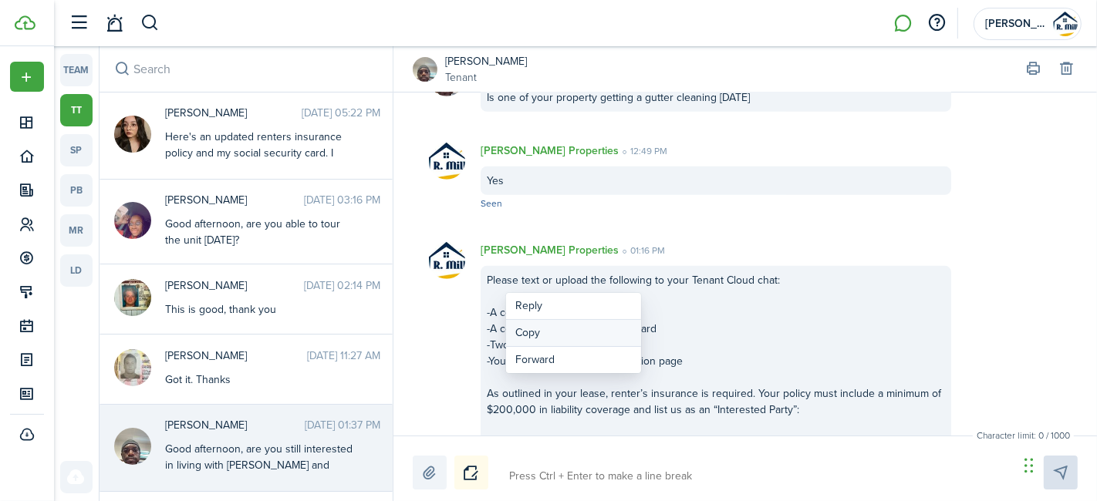
click at [541, 327] on button "Copy" at bounding box center [573, 333] width 135 height 27
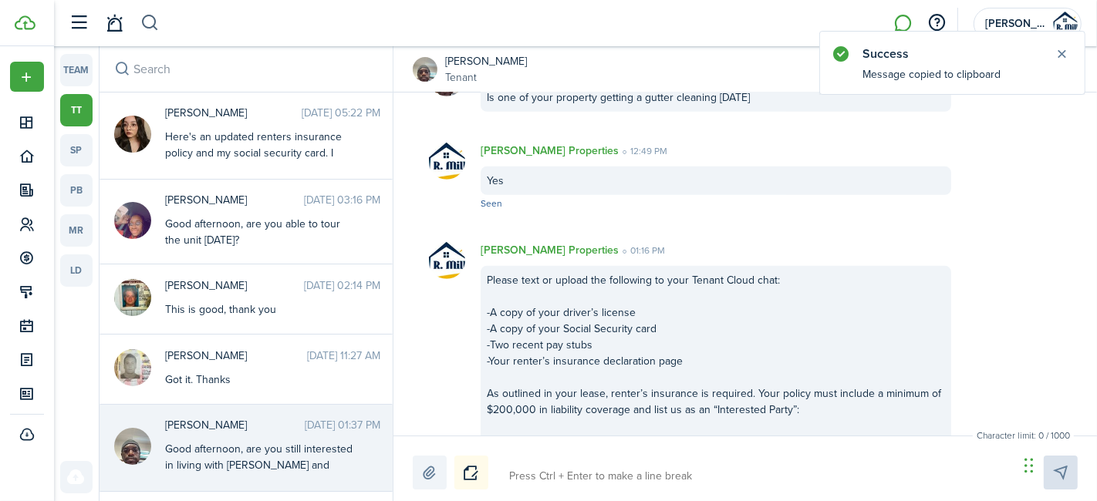
click at [158, 24] on button "button" at bounding box center [149, 23] width 19 height 26
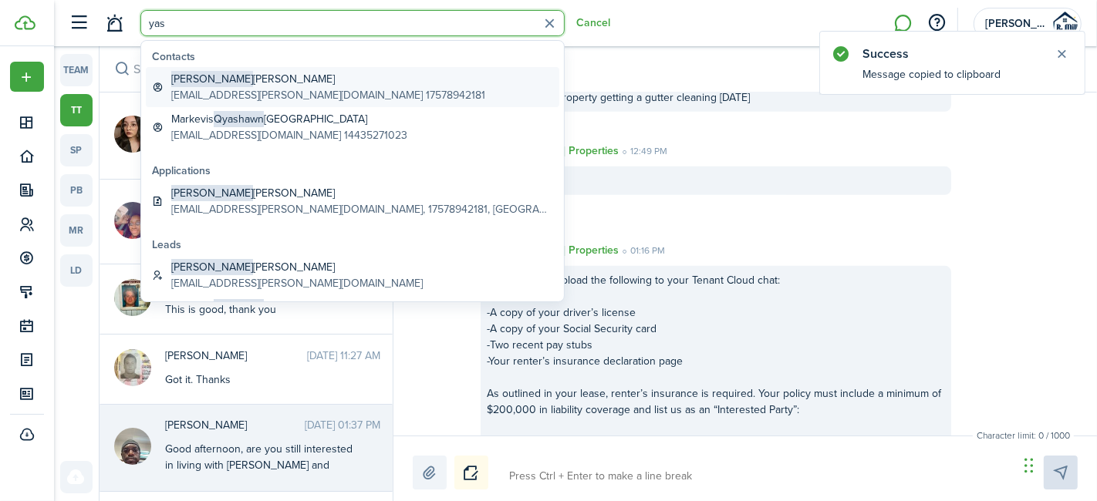
type input "yas"
click at [231, 89] on global-search-item-description "[EMAIL_ADDRESS][PERSON_NAME][DOMAIN_NAME] 17578942181" at bounding box center [328, 95] width 314 height 16
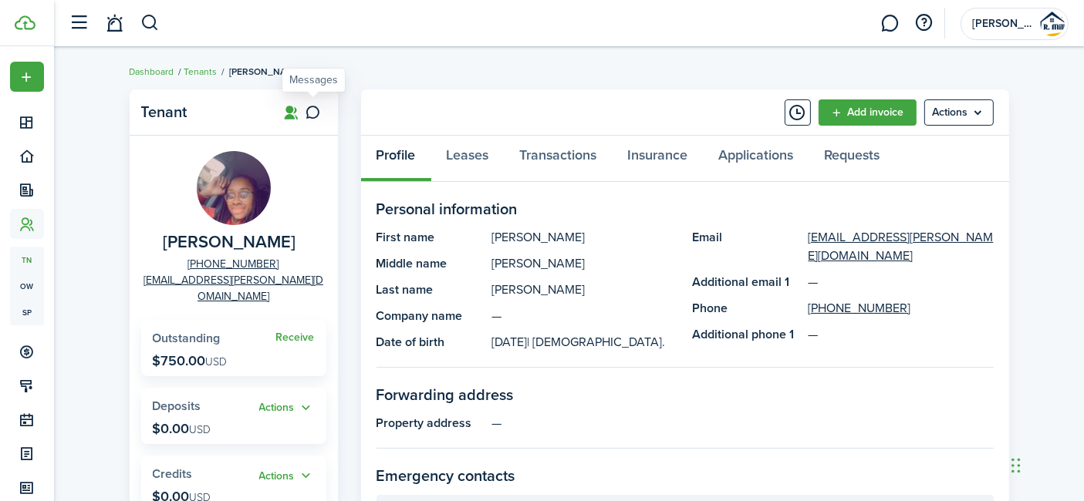
click at [324, 111] on link at bounding box center [313, 112] width 26 height 26
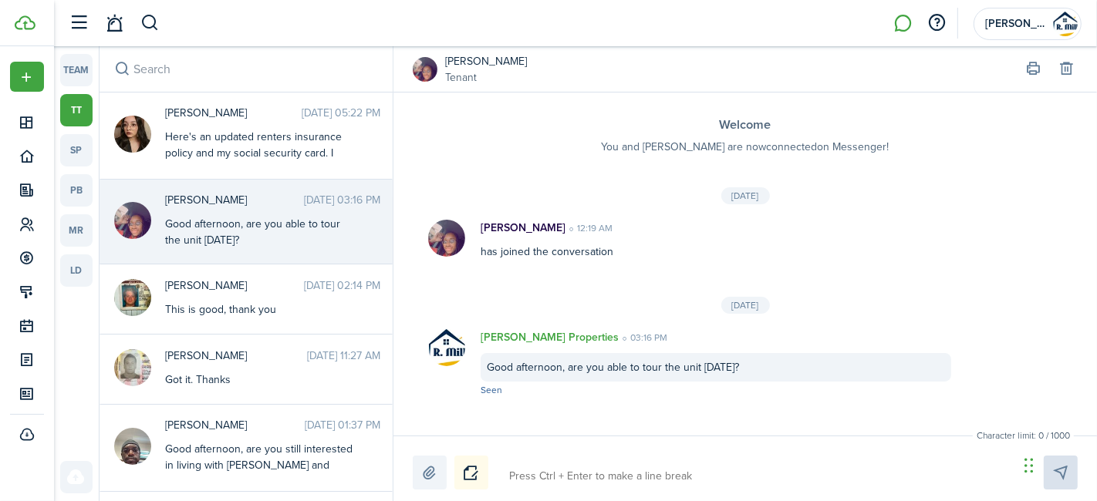
drag, startPoint x: 600, startPoint y: 453, endPoint x: 564, endPoint y: 473, distance: 41.4
click at [564, 473] on textarea at bounding box center [758, 477] width 509 height 26
click at [554, 480] on textarea at bounding box center [758, 477] width 509 height 26
click at [563, 454] on div "Character limit: 0 / 1000 Drop your file here" at bounding box center [744, 469] width 703 height 66
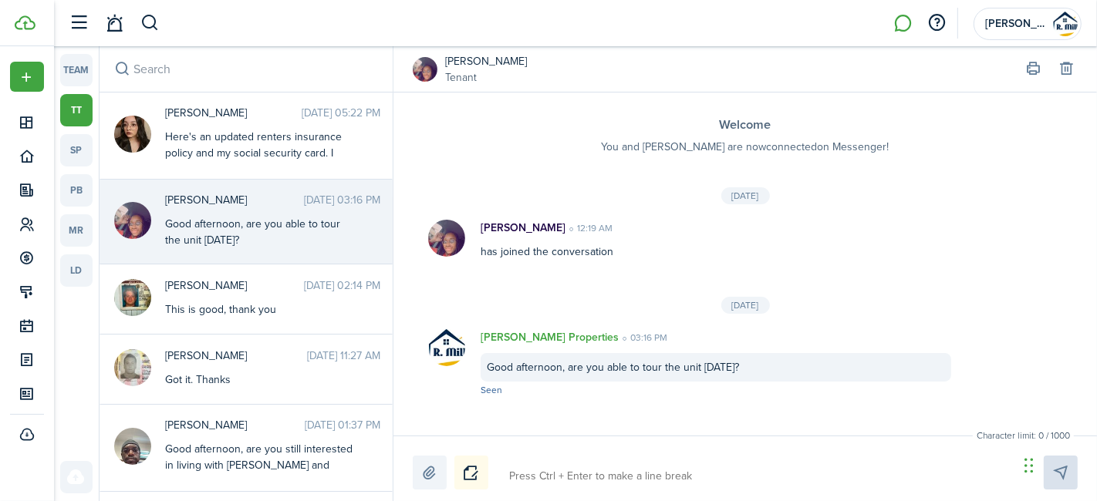
paste textarea "Please text or upload the following to your Tenant Cloud chat: -A copy of your …"
type textarea "Please text or upload the following to your Tenant Cloud chat: -A copy of your …"
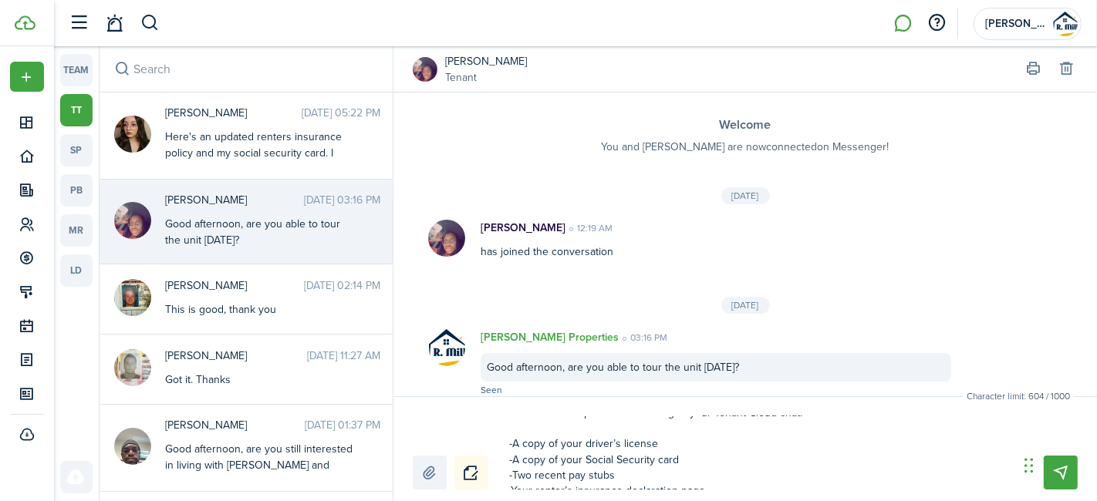
scroll to position [20, 0]
click at [643, 474] on textarea "Please text or upload the following to your Tenant Cloud chat: -A copy of your …" at bounding box center [758, 452] width 509 height 73
type textarea "Please text or upload the following to your Tenant Cloud chat: -A copy of your …"
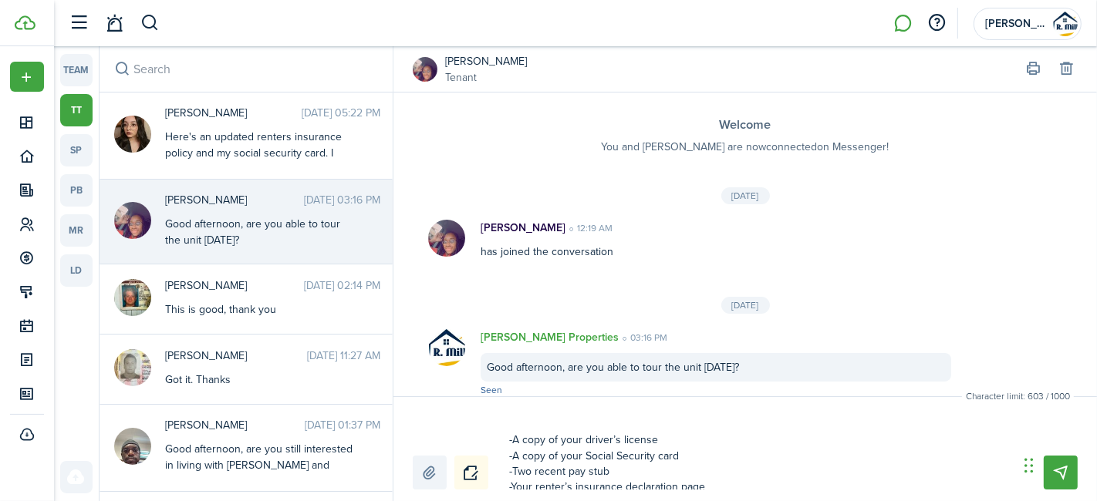
type textarea "Please text or upload the following to your Tenant Cloud chat: -A copy of your …"
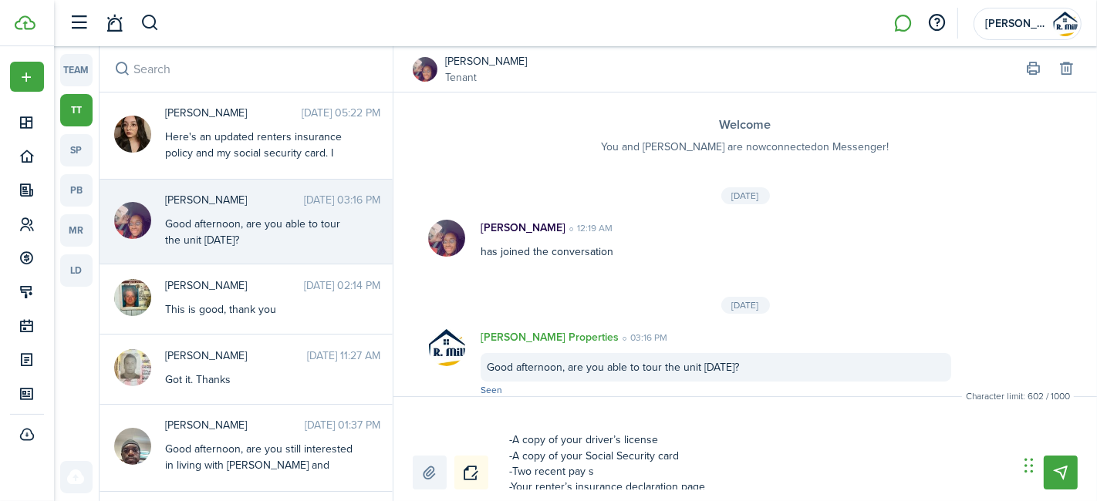
type textarea "Please text or upload the following to your Tenant Cloud chat: -A copy of your …"
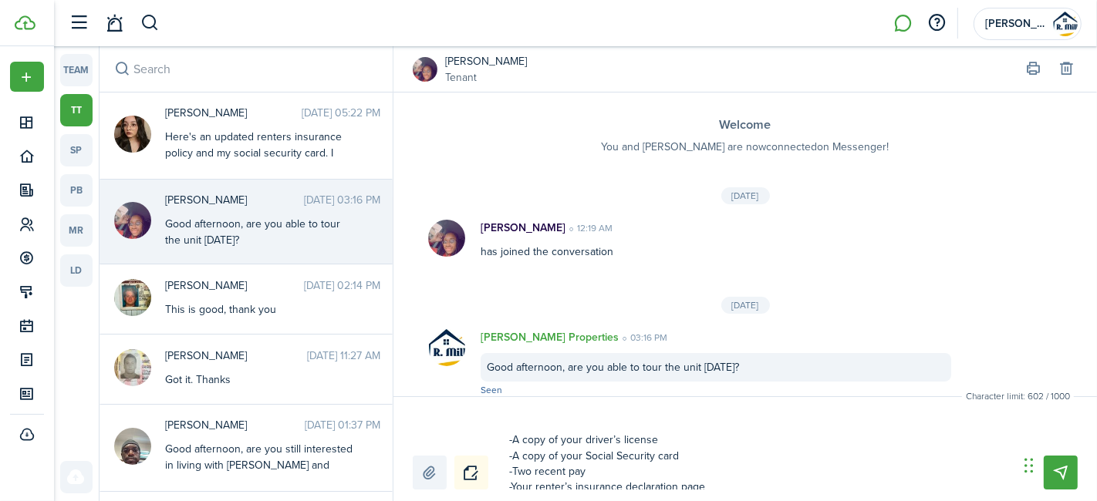
type textarea "Please text or upload the following to your Tenant Cloud chat: -A copy of your …"
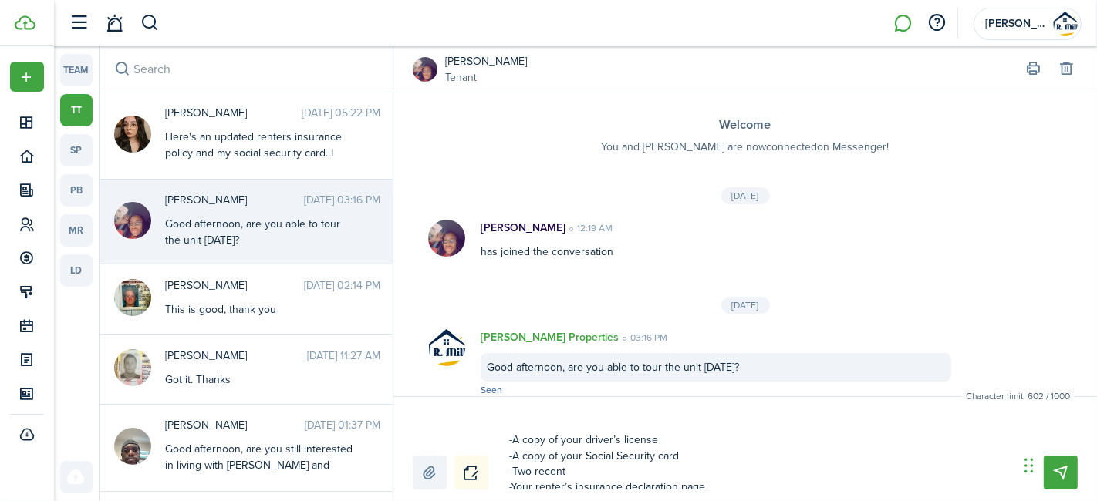
type textarea "Please text or upload the following to your Tenant Cloud chat: -A copy of your …"
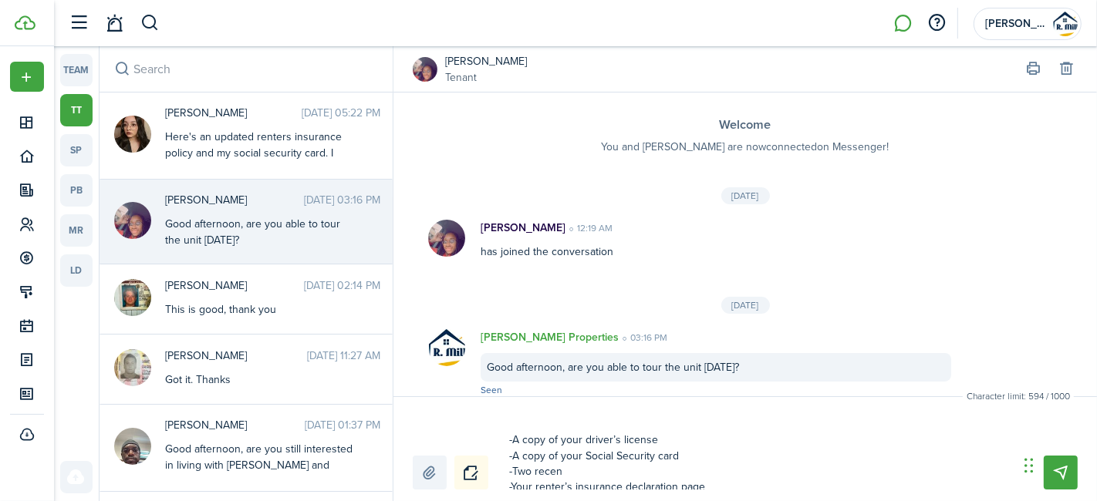
type textarea "Please text or upload the following to your Tenant Cloud chat: -A copy of your …"
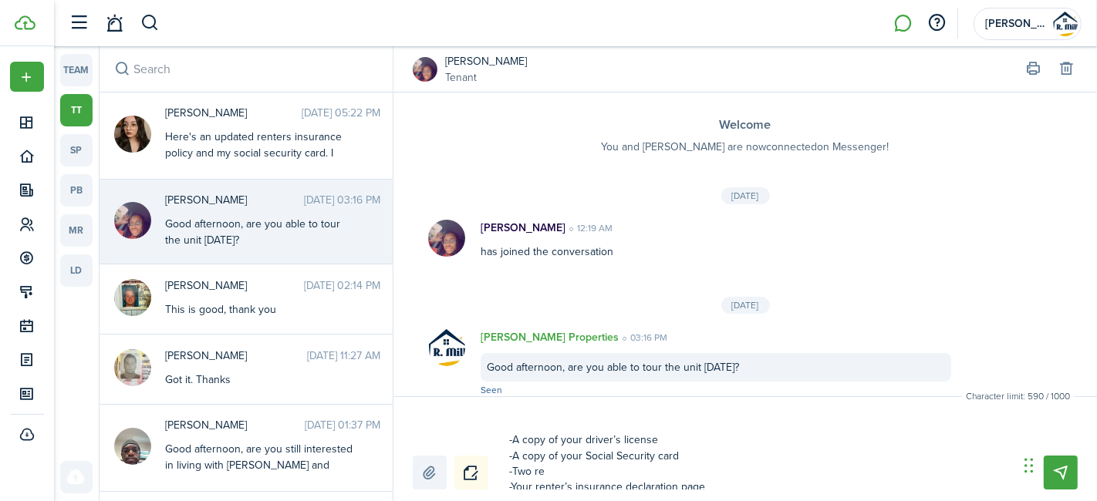
type textarea "Please text or upload the following to your Tenant Cloud chat: -A copy of your …"
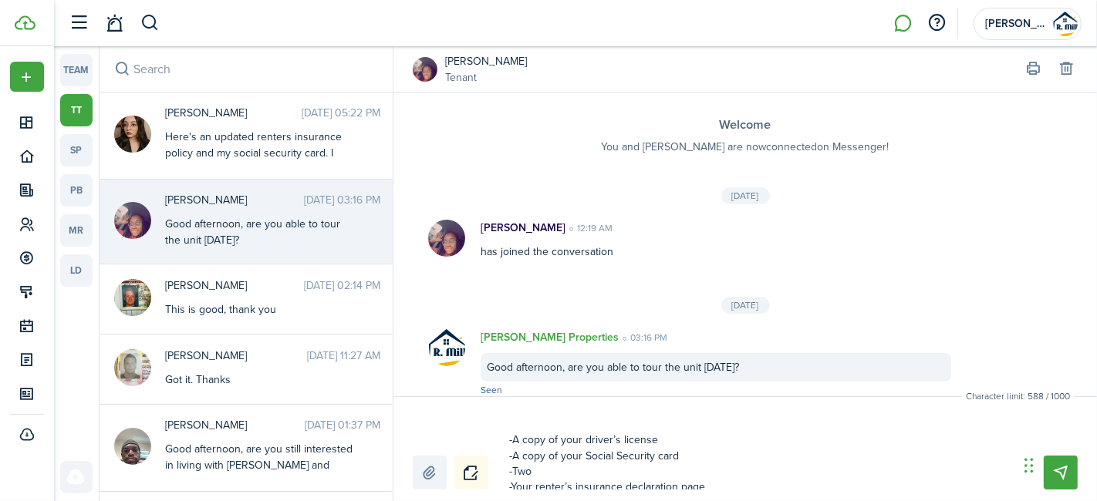
type textarea "Please text or upload the following to your Tenant Cloud chat: -A copy of your …"
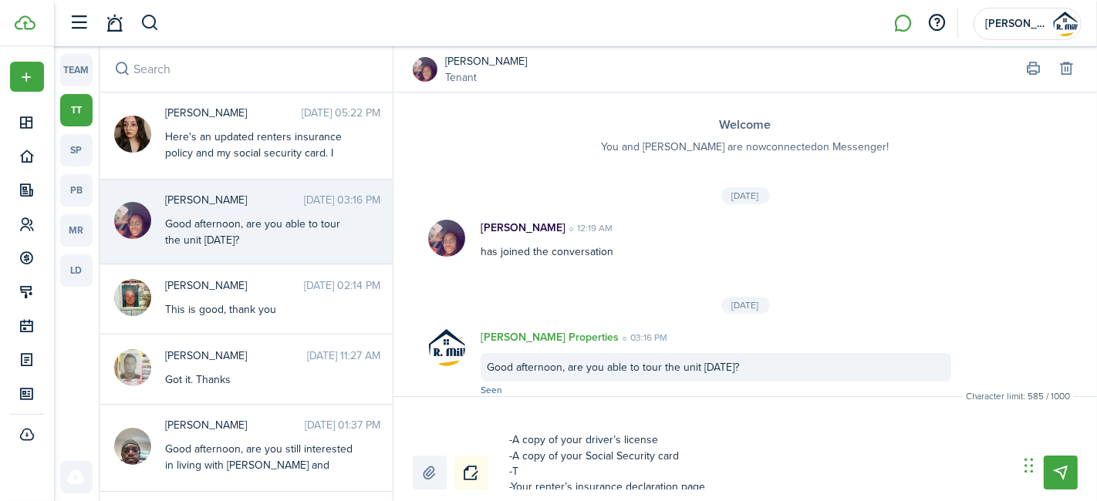
type textarea "Please text or upload the following to your Tenant Cloud chat: -A copy of your …"
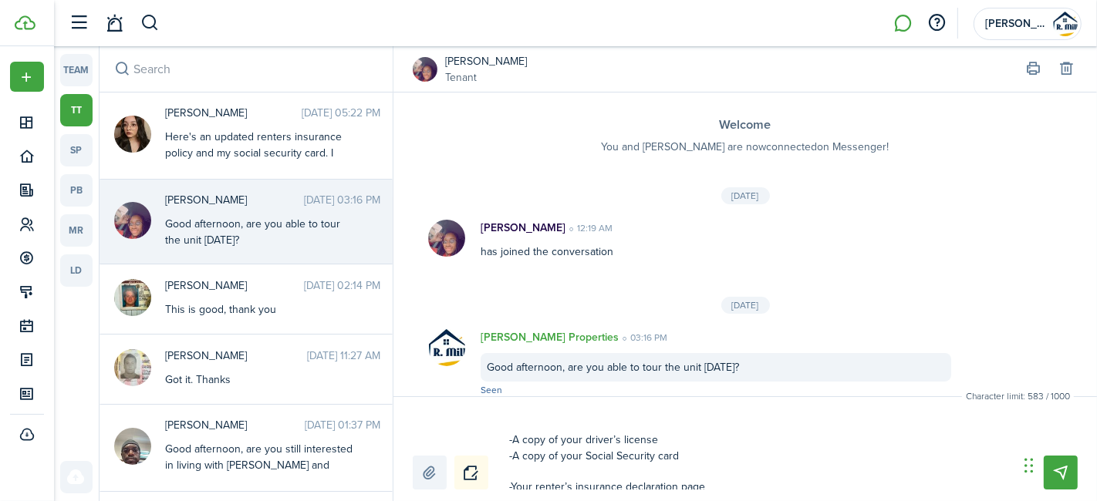
type textarea "Please text or upload the following to your Tenant Cloud chat: -A copy of your …"
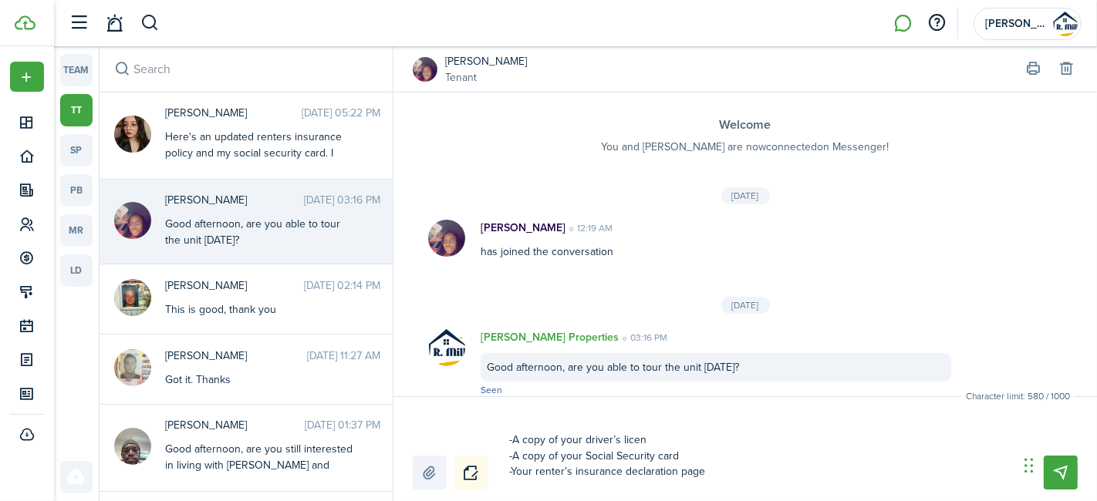
type textarea "Please text or upload the following to your Tenant Cloud chat: -A copy of your …"
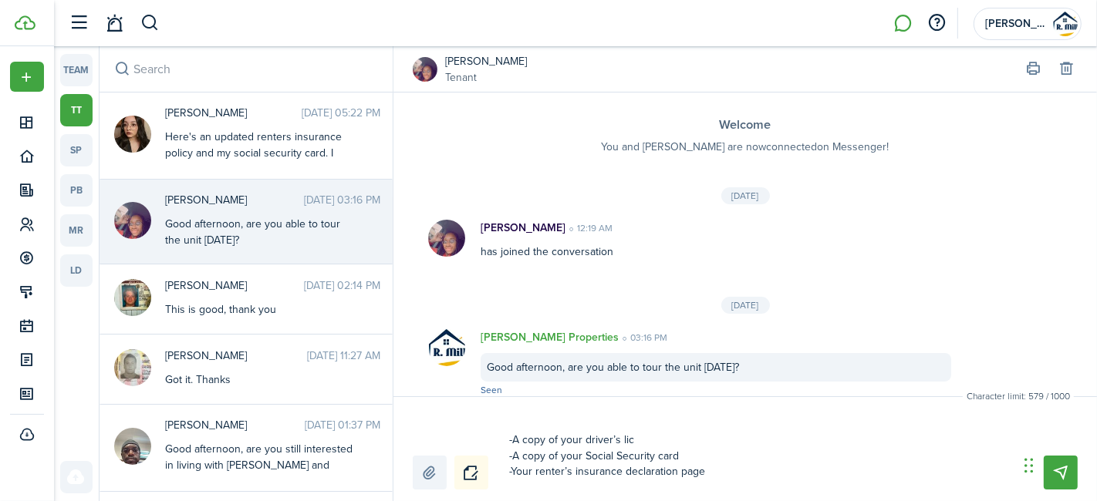
type textarea "Please text or upload the following to your Tenant Cloud chat: -A copy of your …"
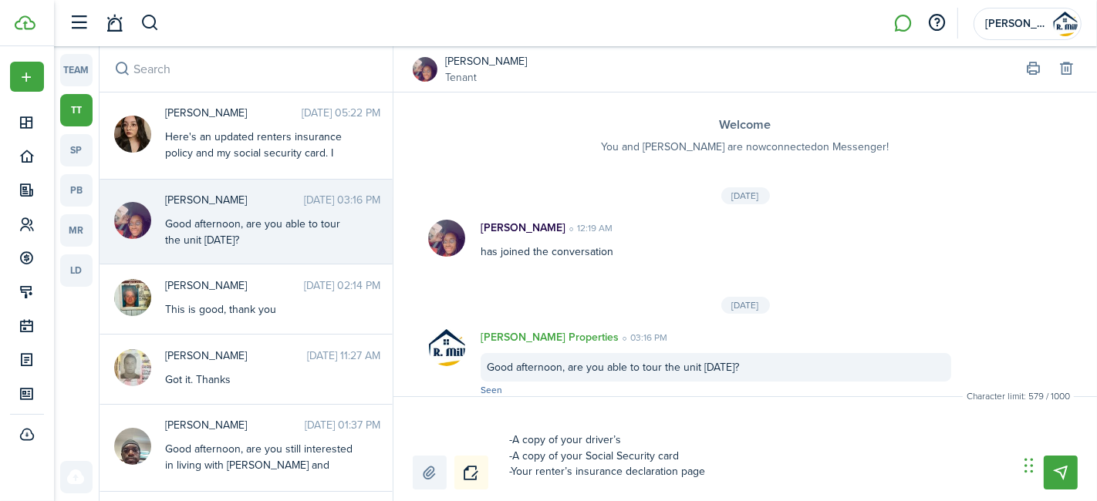
type textarea "Please text or upload the following to your Tenant Cloud chat: -A copy of your …"
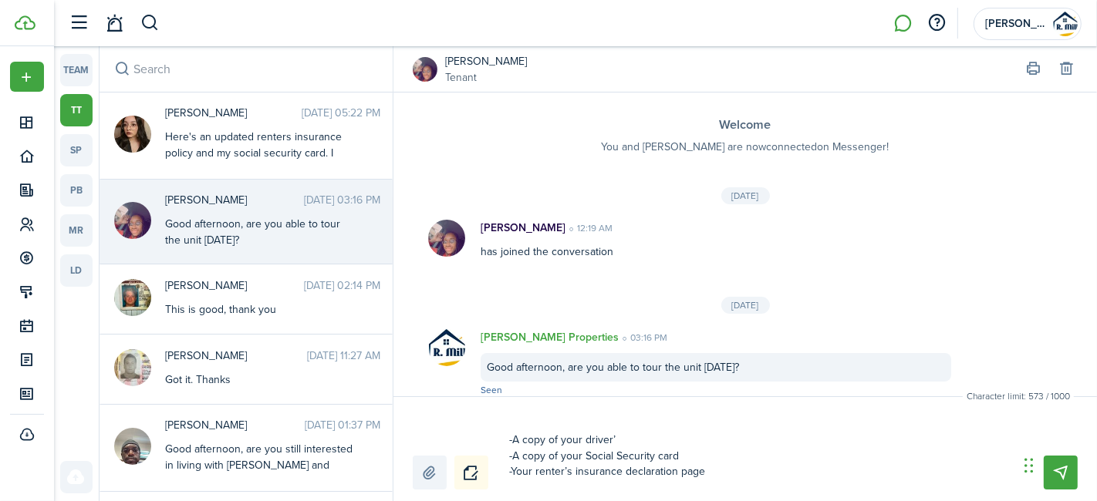
type textarea "Please text or upload the following to your Tenant Cloud chat: -A copy of your …"
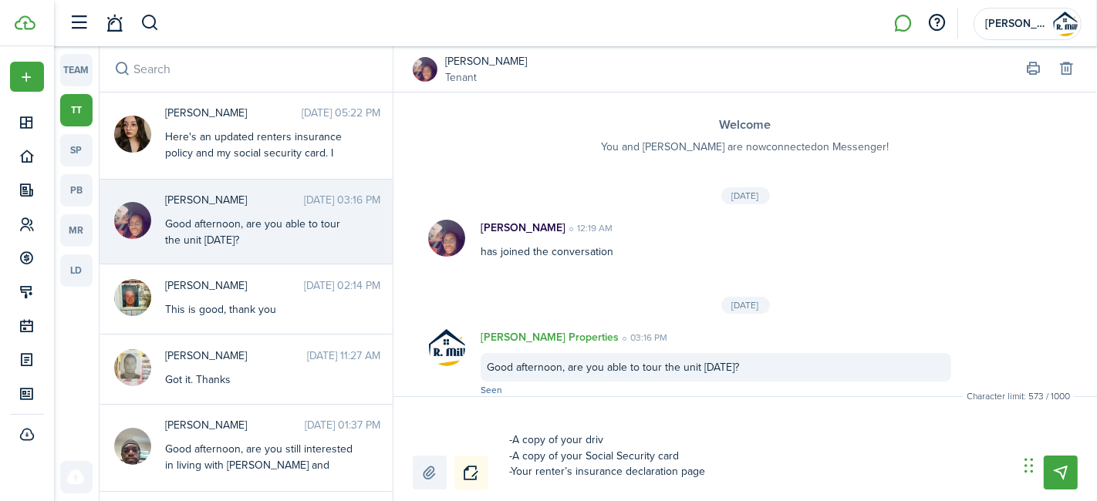
type textarea "Please text or upload the following to your Tenant Cloud chat: -A copy of your …"
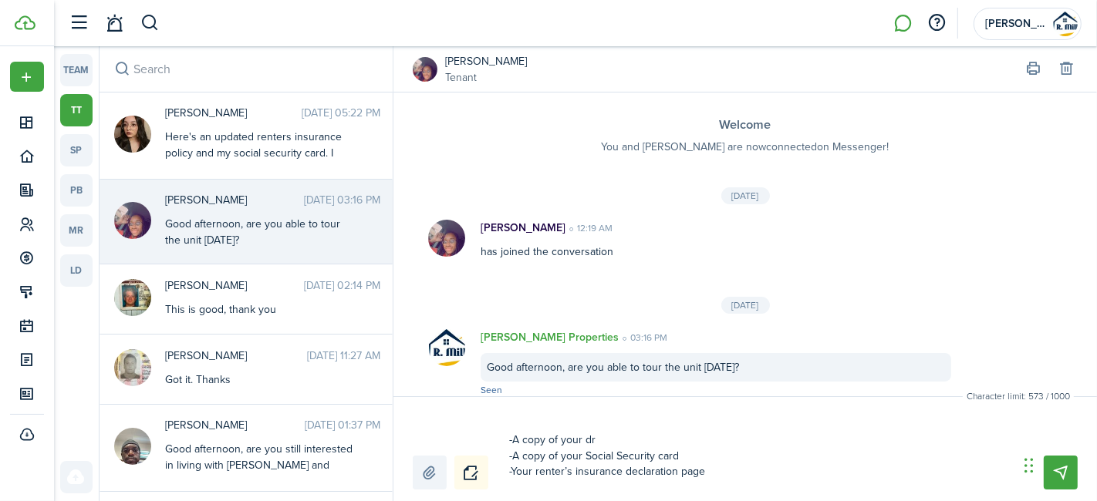
type textarea "Please text or upload the following to your Tenant Cloud chat: -A copy of your …"
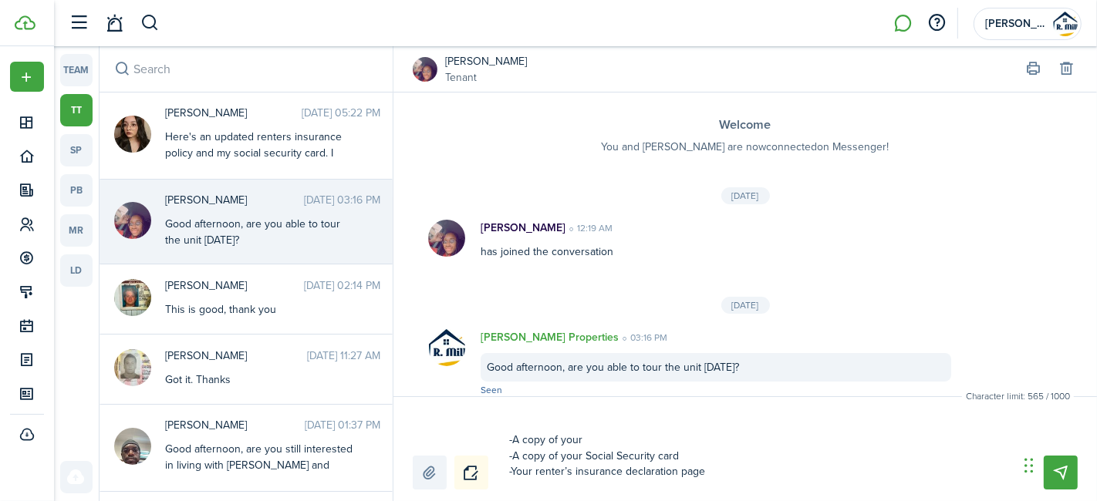
type textarea "Please text or upload the following to your Tenant Cloud chat: -A copy of you -…"
type textarea "Please text or upload the following to your Tenant Cloud chat: -A copy of yo -A…"
type textarea "Please text or upload the following to your Tenant Cloud chat: -A copy of y -A …"
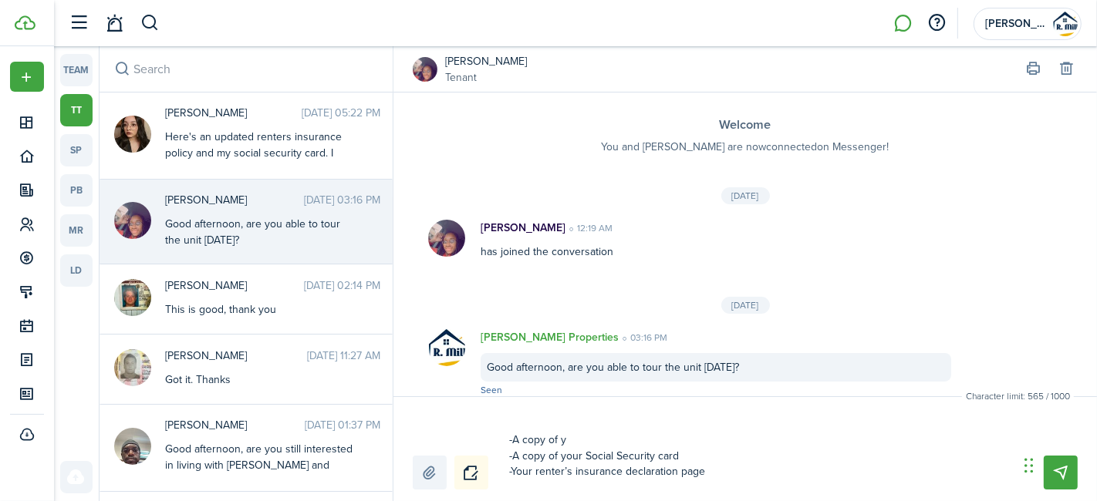
type textarea "Please text or upload the following to your Tenant Cloud chat: -A copy of y -A …"
type textarea "Please text or upload the following to your Tenant Cloud chat: -A copy of -A co…"
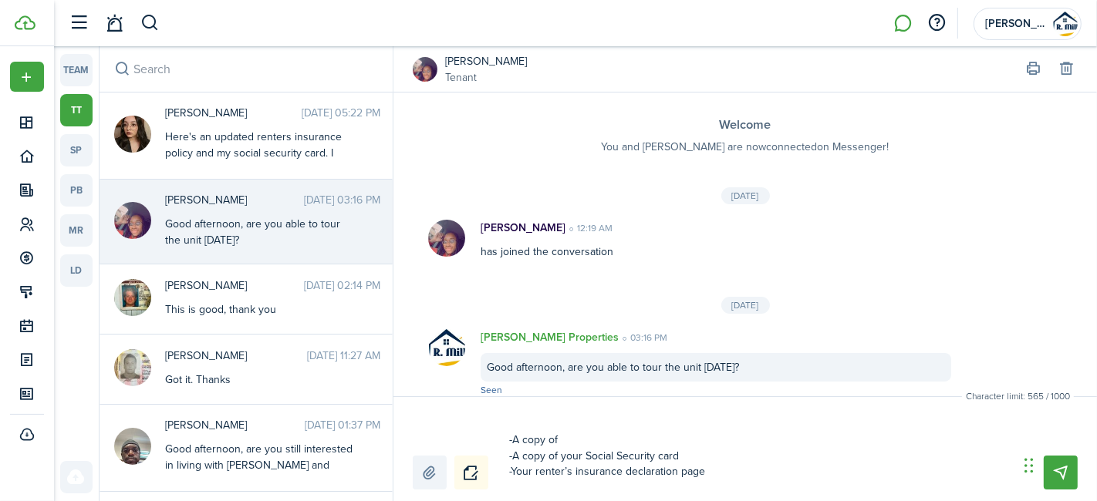
type textarea "Please text or upload the following to your Tenant Cloud chat: -A copy o -A cop…"
type textarea "Please text or upload the following to your Tenant Cloud chat: -A copy -A copy …"
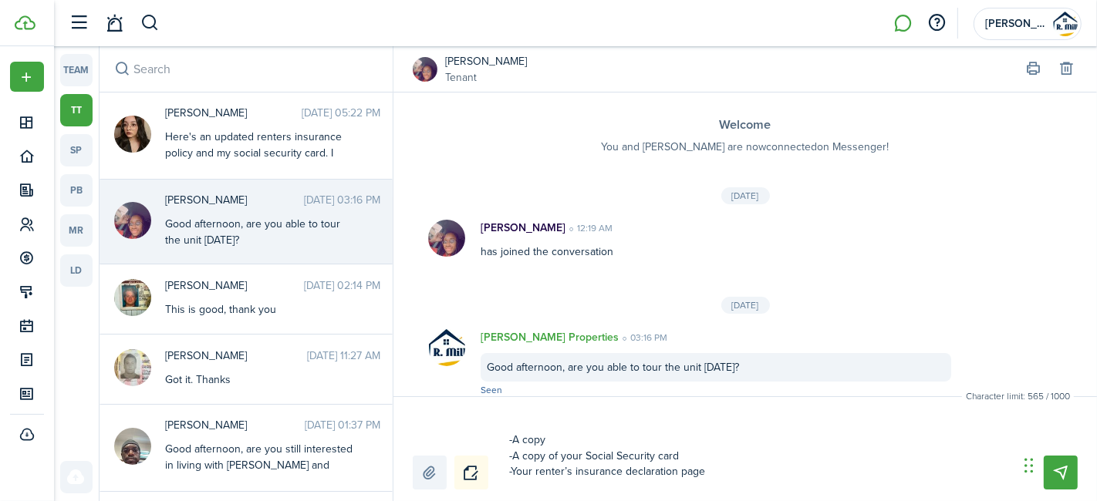
type textarea "Please text or upload the following to your Tenant Cloud chat: -A copy -A copy …"
type textarea "Please text or upload the following to your Tenant Cloud chat: -A cop -A copy o…"
type textarea "Please text or upload the following to your Tenant Cloud chat: -A co -A copy of…"
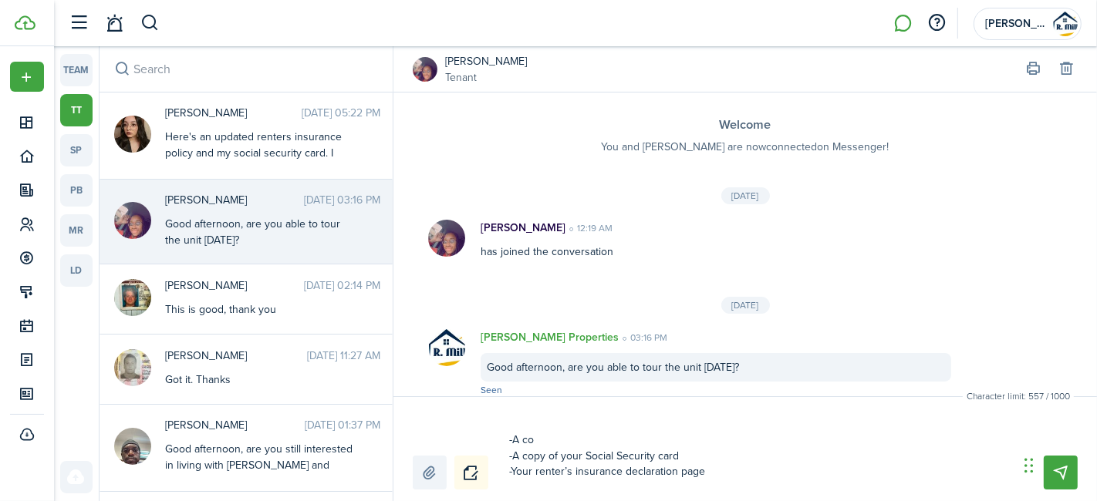
type textarea "Please text or upload the following to your Tenant Cloud chat: -A c -A copy of …"
type textarea "Please text or upload the following to your Tenant Cloud chat: -A -A copy of yo…"
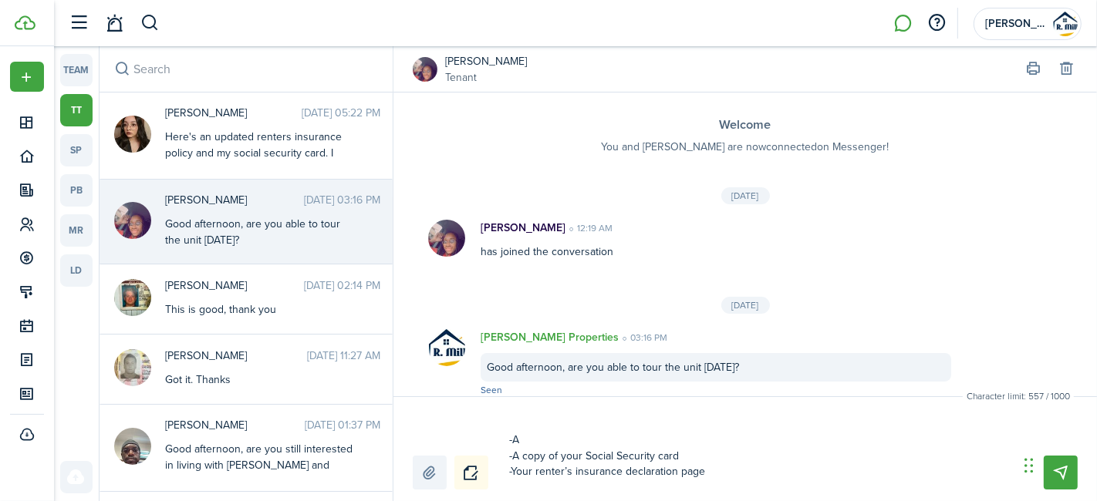
type textarea "Please text or upload the following to your Tenant Cloud chat: -A -A copy of yo…"
type textarea "Please text or upload the following to your Tenant Cloud chat: - -A copy of you…"
type textarea "Please text or upload the following to your Tenant Cloud chat: -A copy of your …"
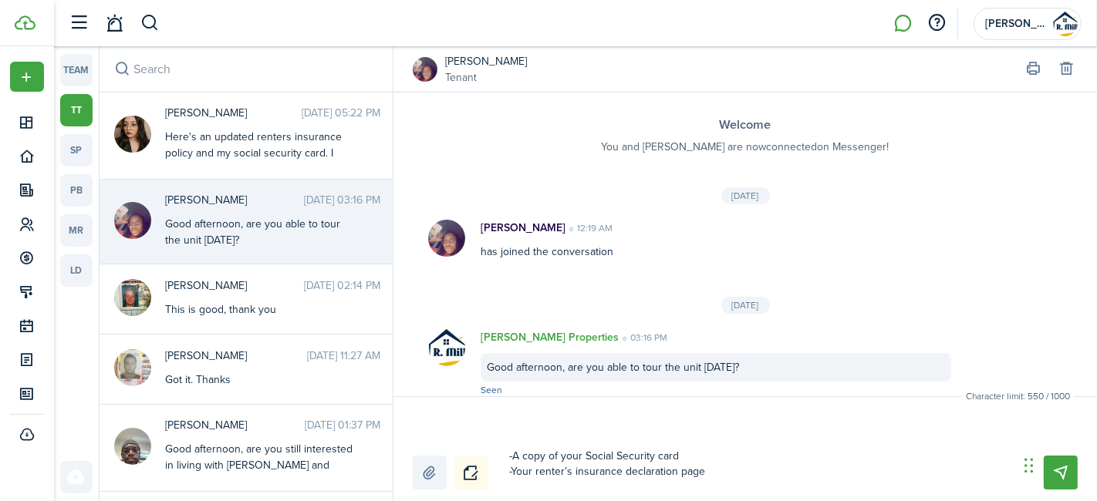
type textarea "Please text or upload the following to your Tenant Cloud chat: -A copy of your …"
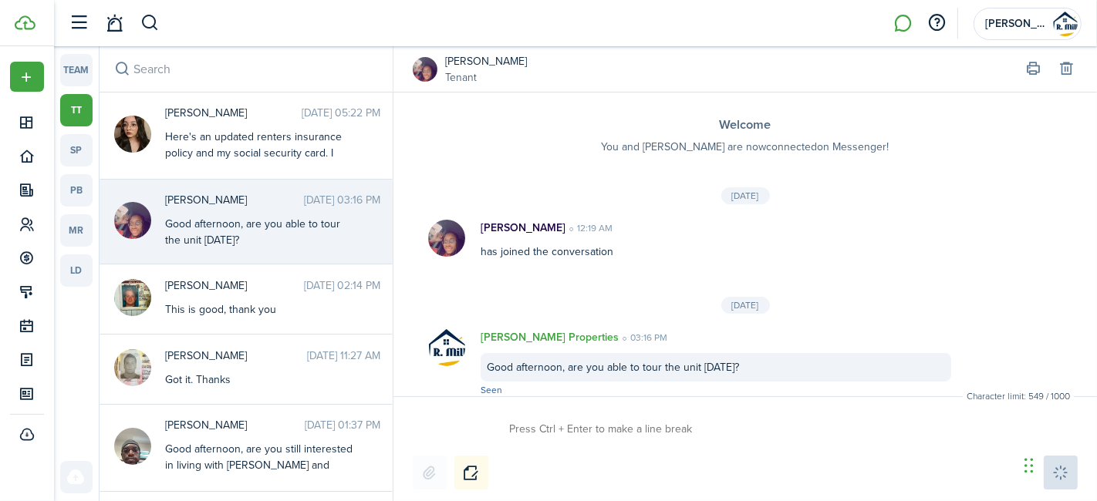
scroll to position [0, 0]
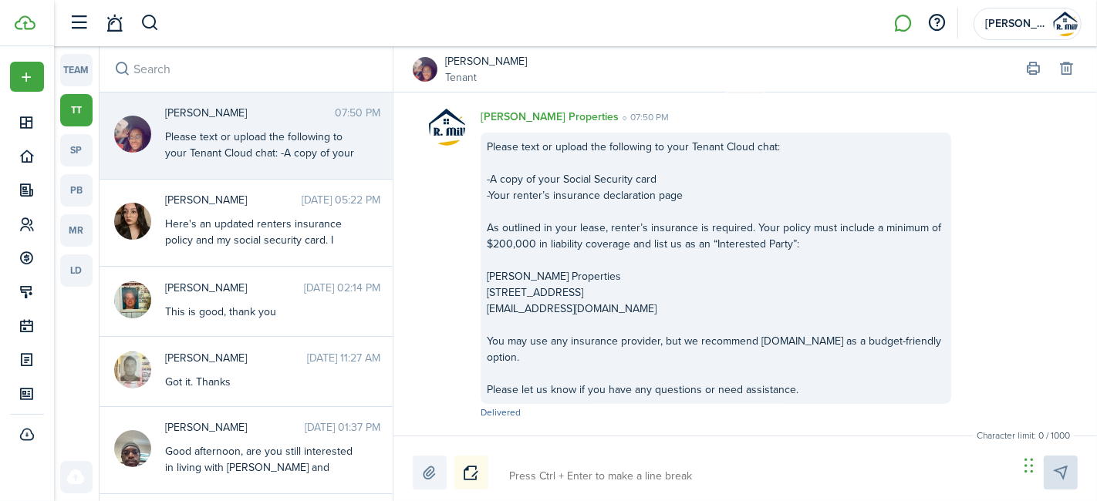
paste textarea "Approved Rent Payment Methods • Check or Money Order mailed to: [PERSON_NAME] P…"
type textarea "Approved Rent Payment Methods • Check or Money Order mailed to: [PERSON_NAME] P…"
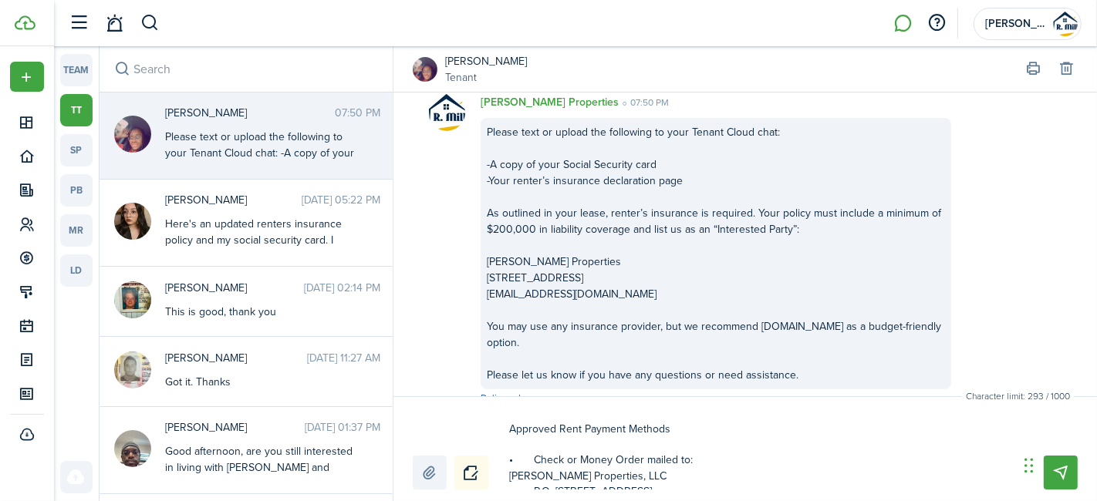
scroll to position [110, 0]
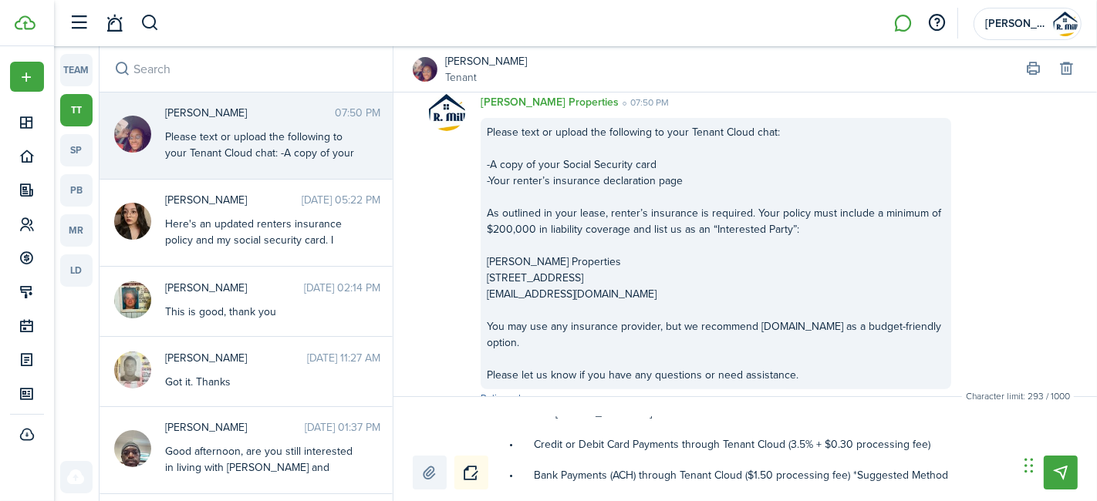
type textarea "Approved Rent Payment Methods • Check or Money Order mailed to: [PERSON_NAME] P…"
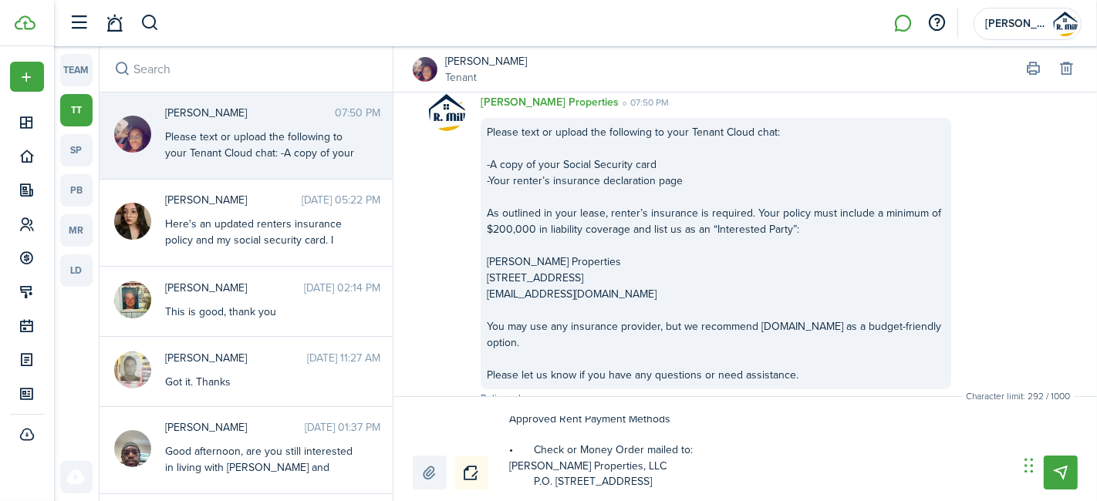
scroll to position [25, 0]
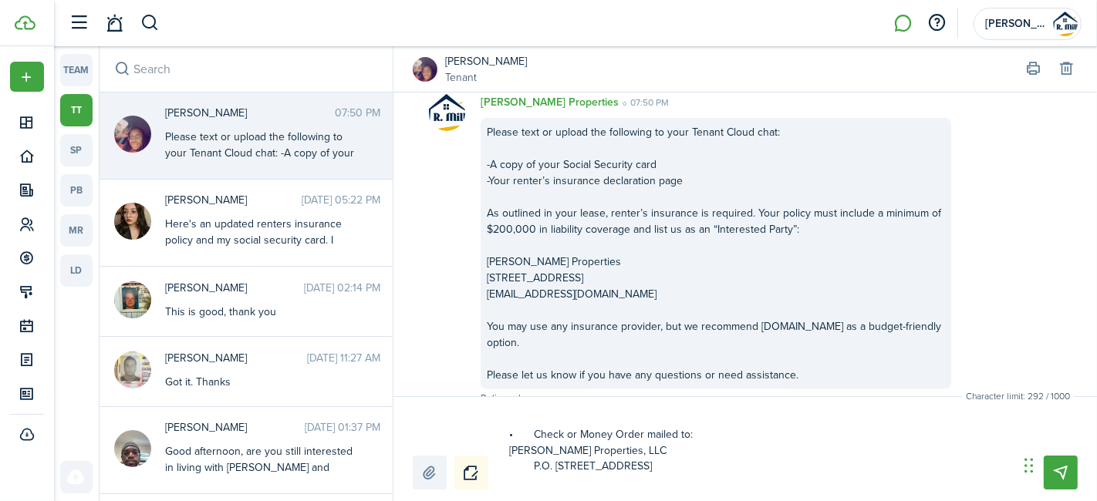
type textarea "Approved Rent Payment Methods • Check or Money Order mailed to: [PERSON_NAME] P…"
click at [511, 453] on textarea "Approved Rent Payment Methods • Check or Money Order mailed to: [PERSON_NAME] P…" at bounding box center [758, 452] width 509 height 73
type textarea "Approved Rent Payment Methods • Check or Money Order mailed to: [PERSON_NAME] P…"
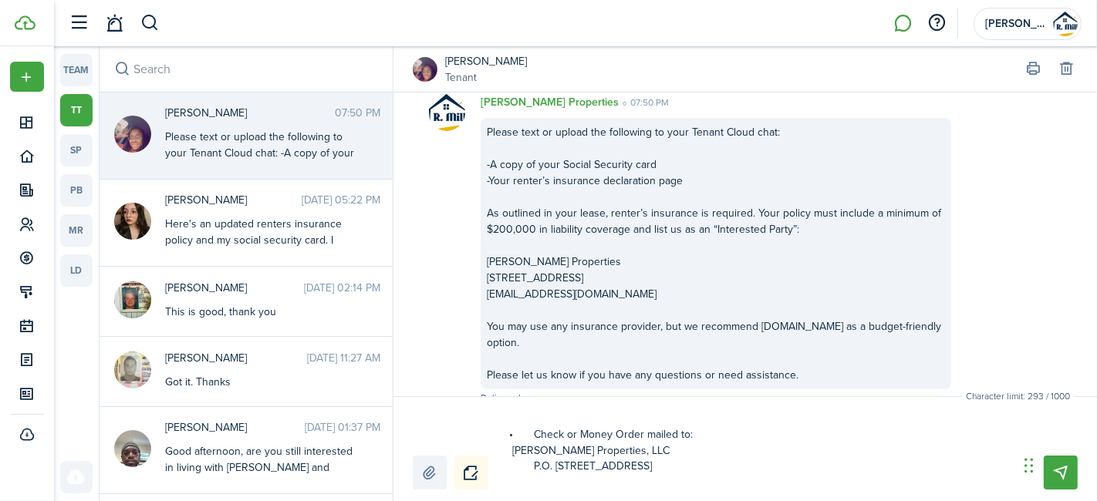
type textarea "Approved Rent Payment Methods • Check or Money Order mailed to: [PERSON_NAME] P…"
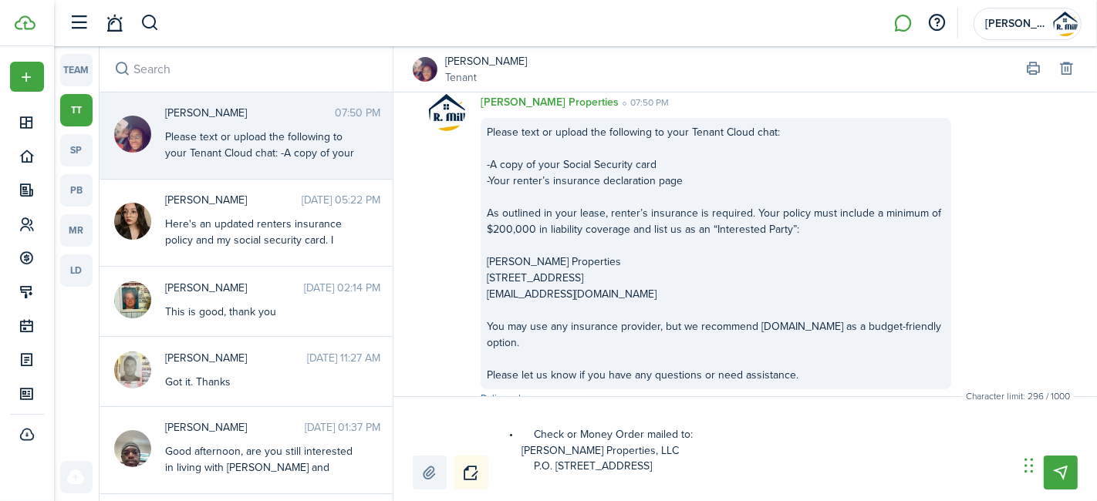
type textarea "Approved Rent Payment Methods • Check or Money Order mailed to: [PERSON_NAME] P…"
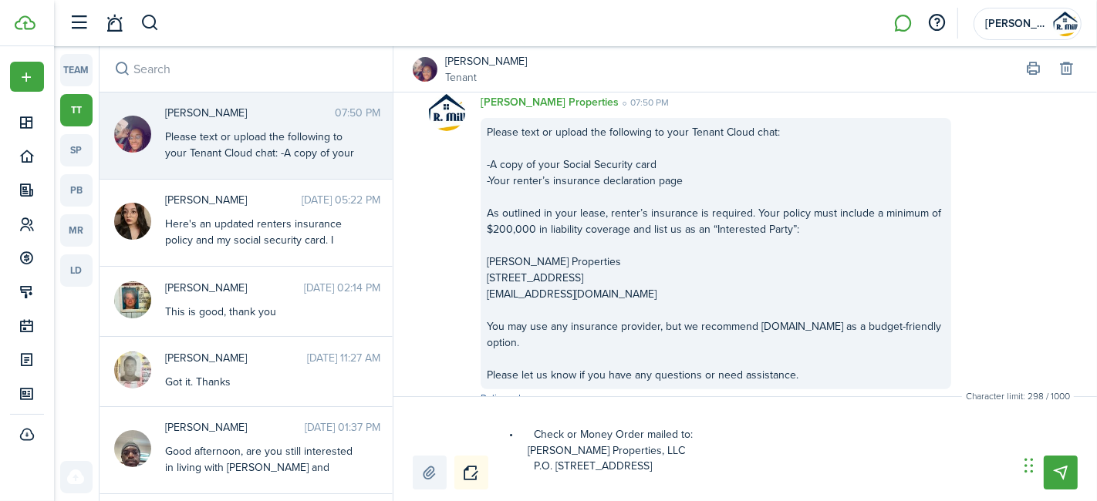
type textarea "Approved Rent Payment Methods • Check or Money Order mailed to: [PERSON_NAME] P…"
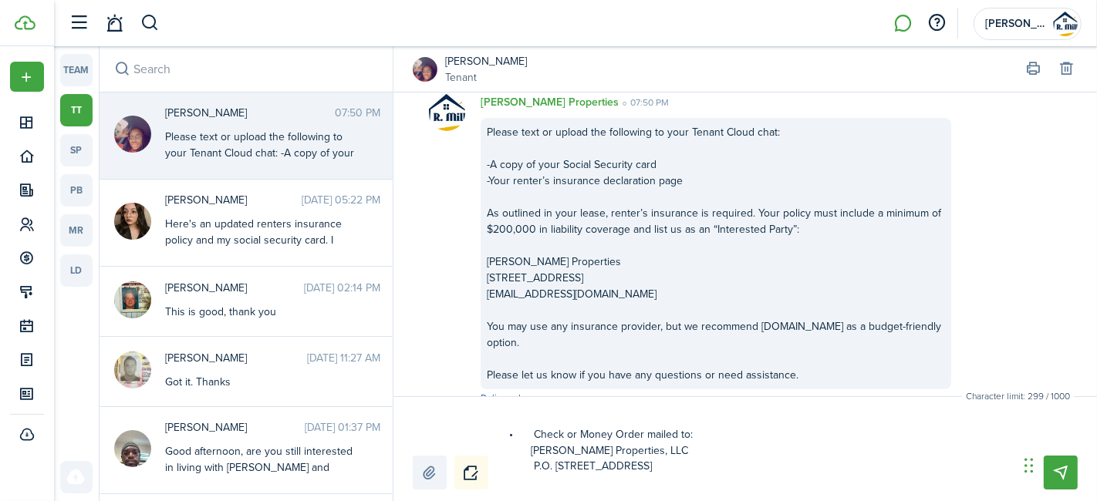
type textarea "Approved Rent Payment Methods • Check or Money Order mailed to: [PERSON_NAME] P…"
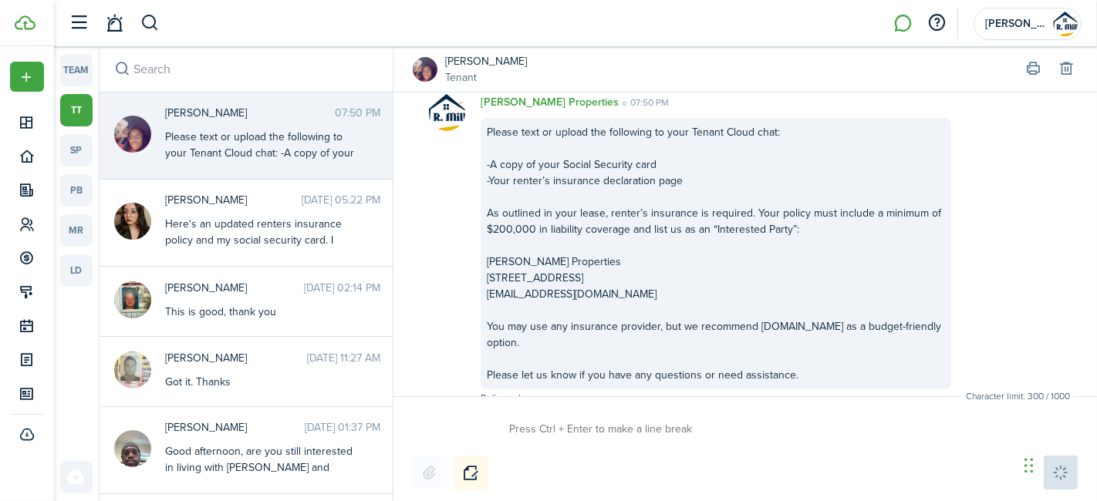
scroll to position [0, 0]
